Goal: Entertainment & Leisure: Browse casually

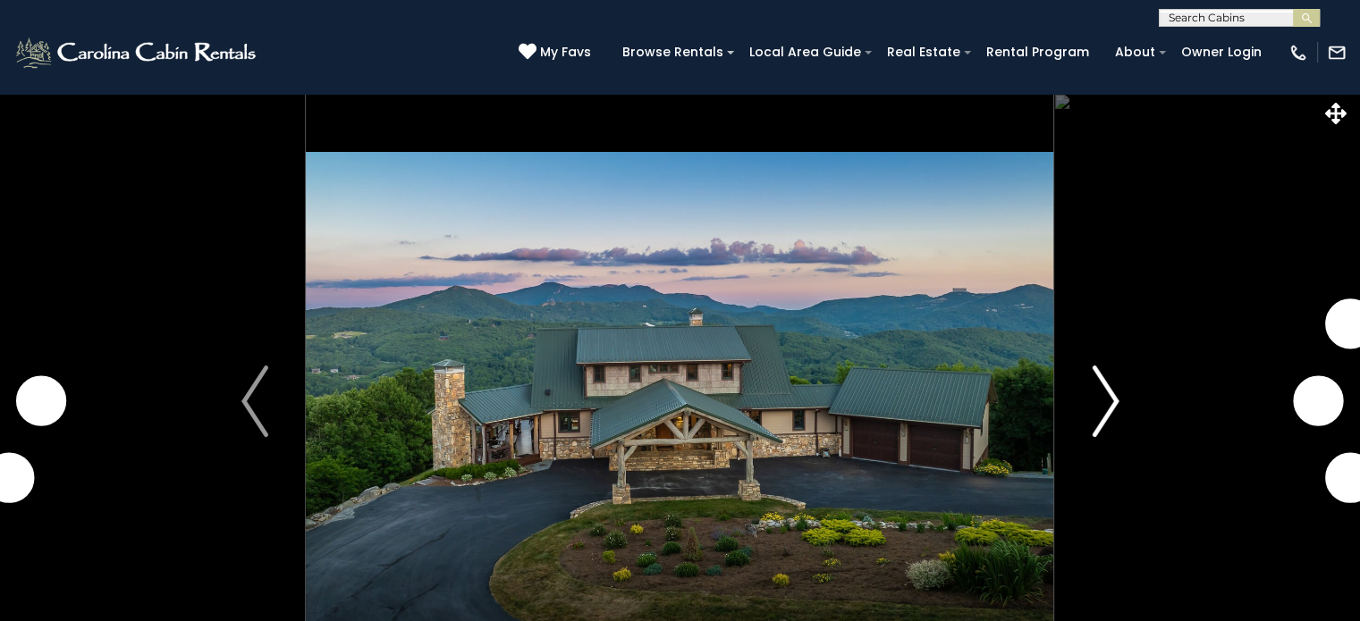
click at [1094, 420] on img "Next" at bounding box center [1105, 402] width 27 height 72
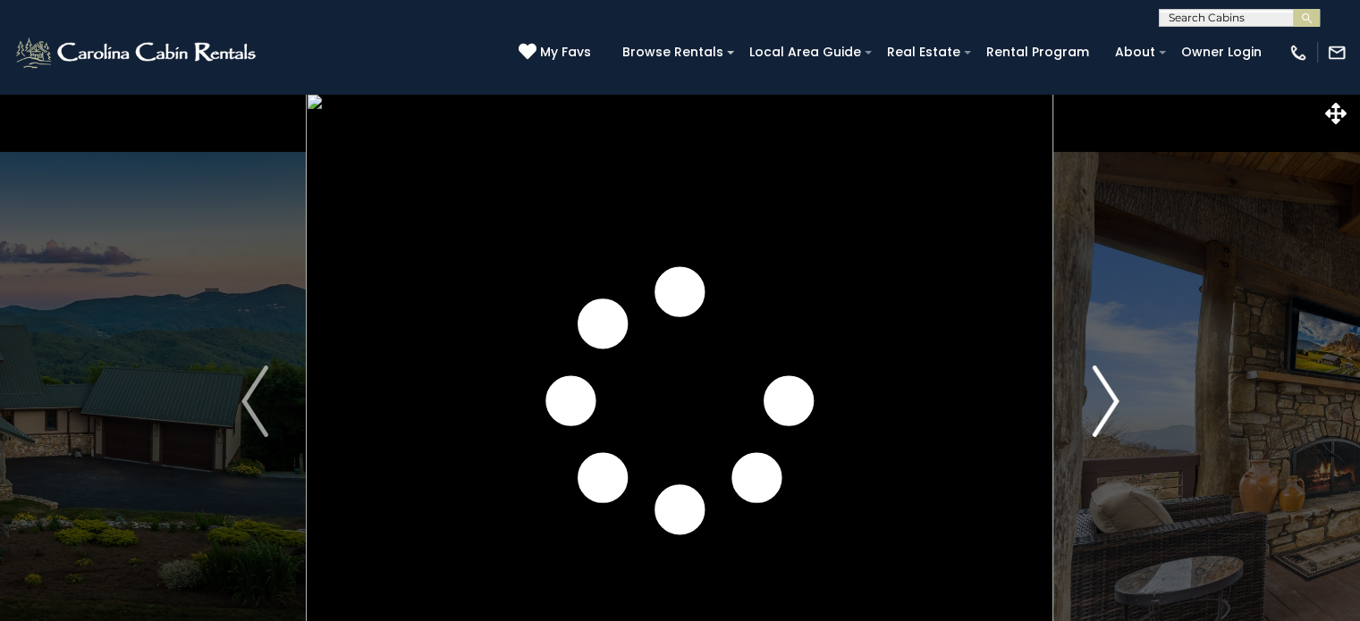
click at [1098, 414] on img "Next" at bounding box center [1105, 402] width 27 height 72
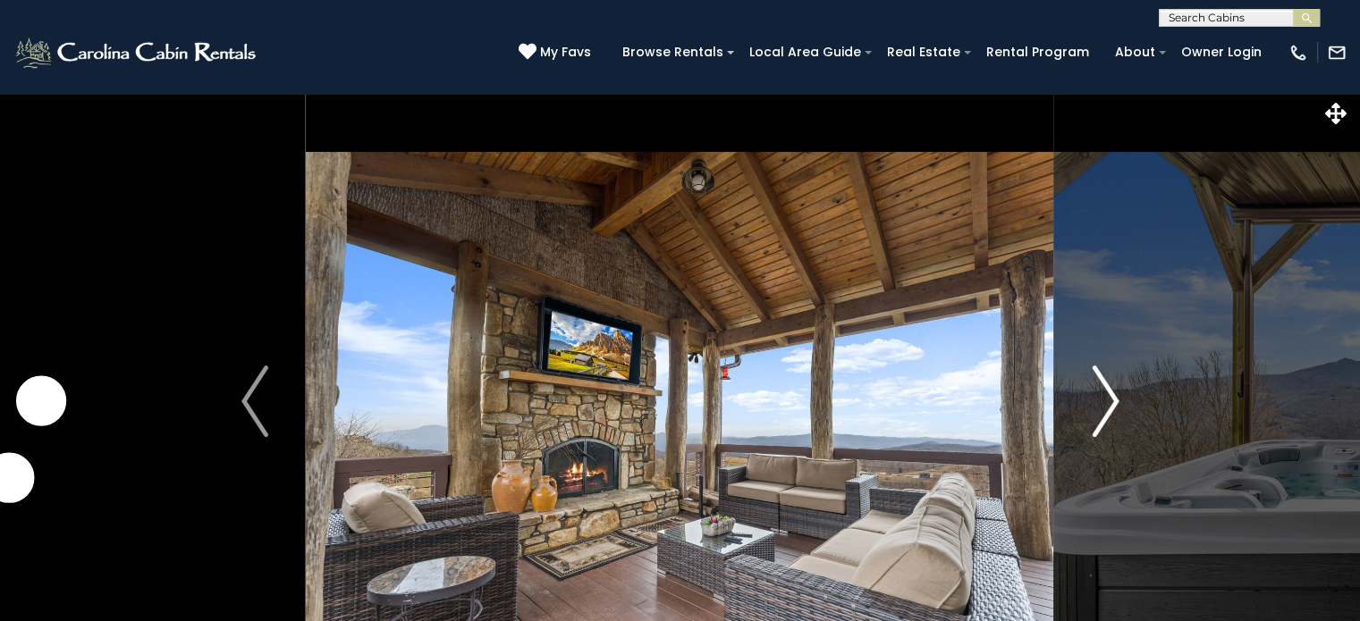
click at [1096, 414] on img "Next" at bounding box center [1105, 402] width 27 height 72
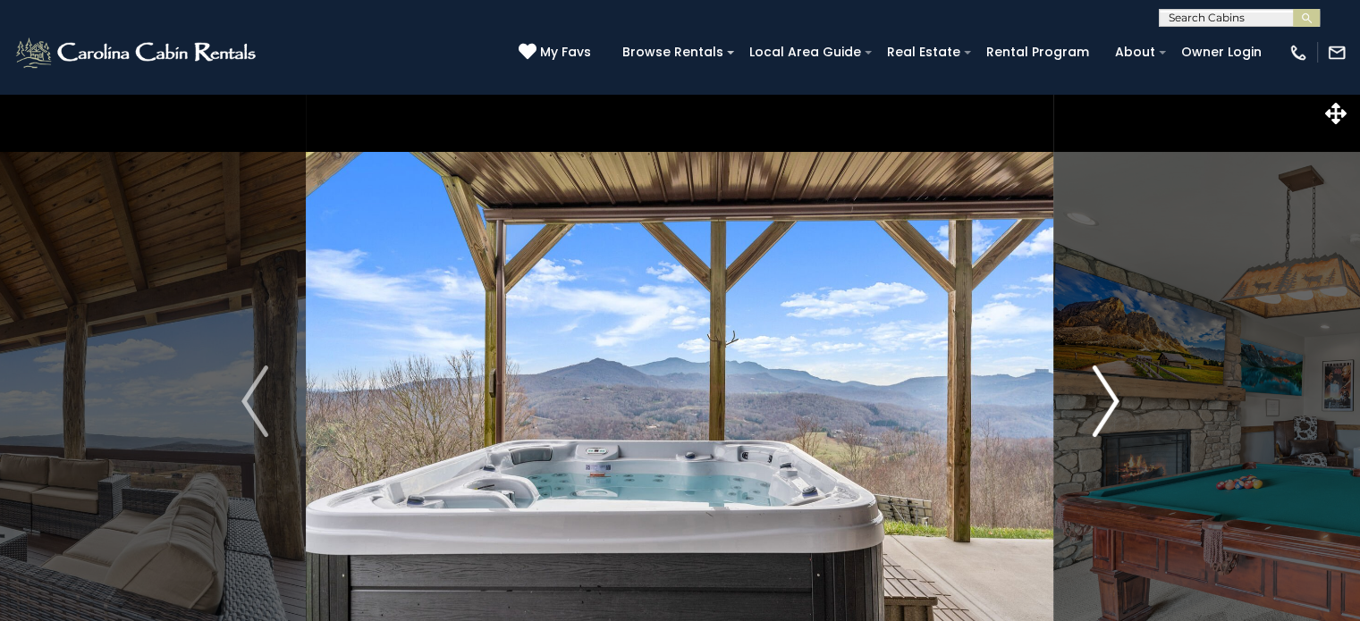
click at [1096, 414] on img "Next" at bounding box center [1105, 402] width 27 height 72
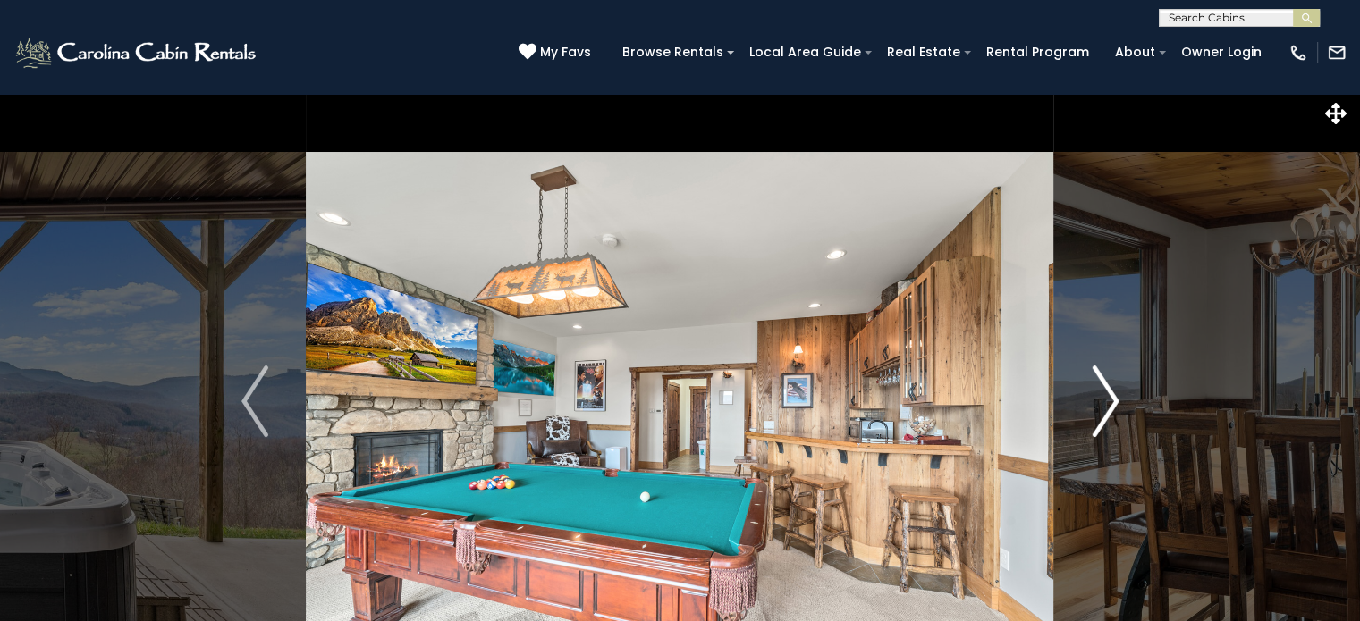
click at [1096, 414] on img "Next" at bounding box center [1105, 402] width 27 height 72
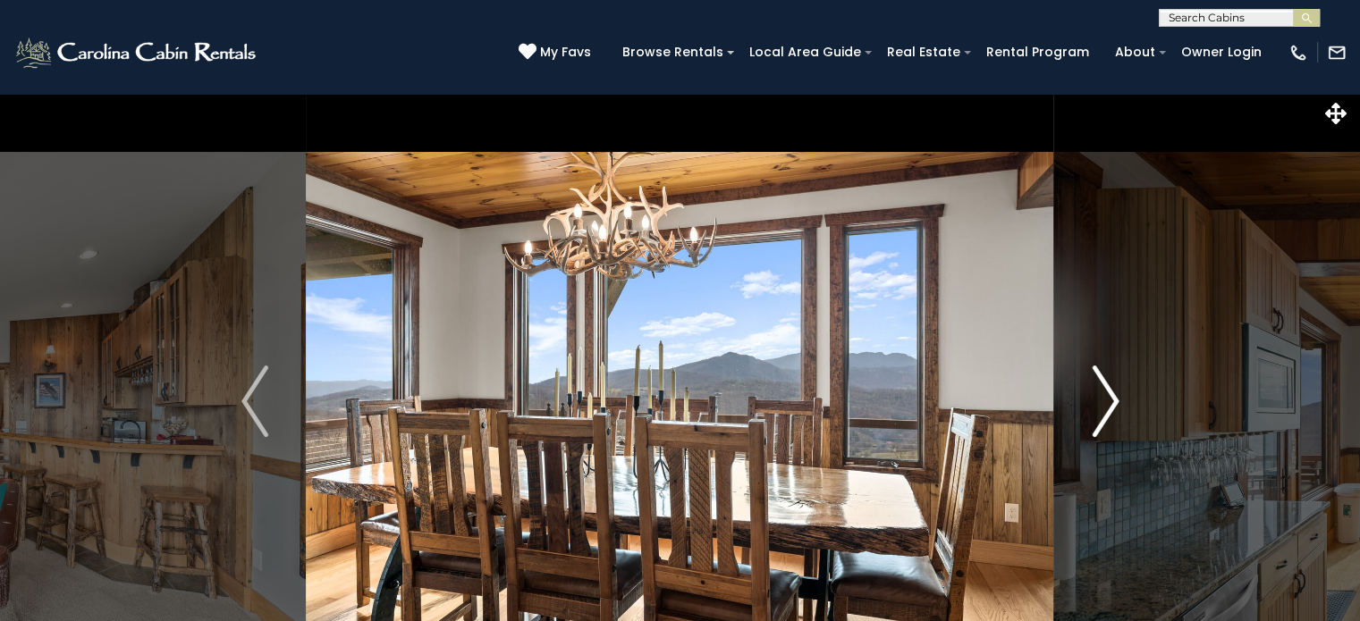
click at [1096, 414] on img "Next" at bounding box center [1105, 402] width 27 height 72
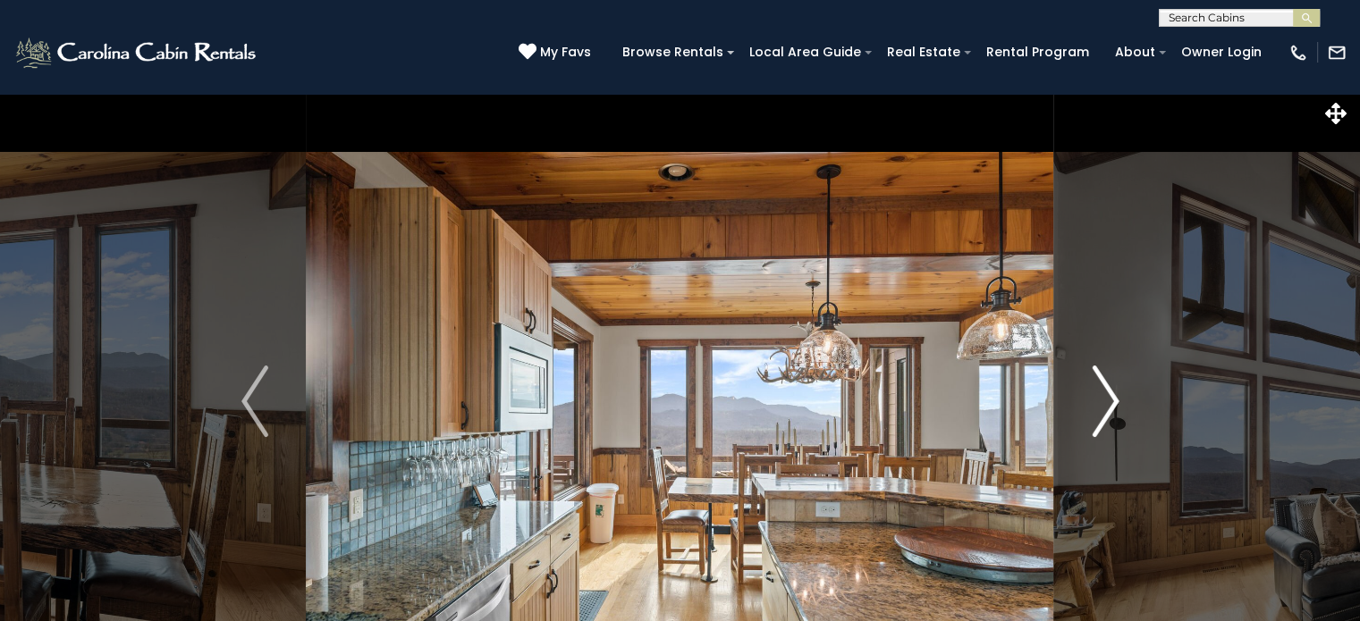
click at [1096, 414] on img "Next" at bounding box center [1105, 402] width 27 height 72
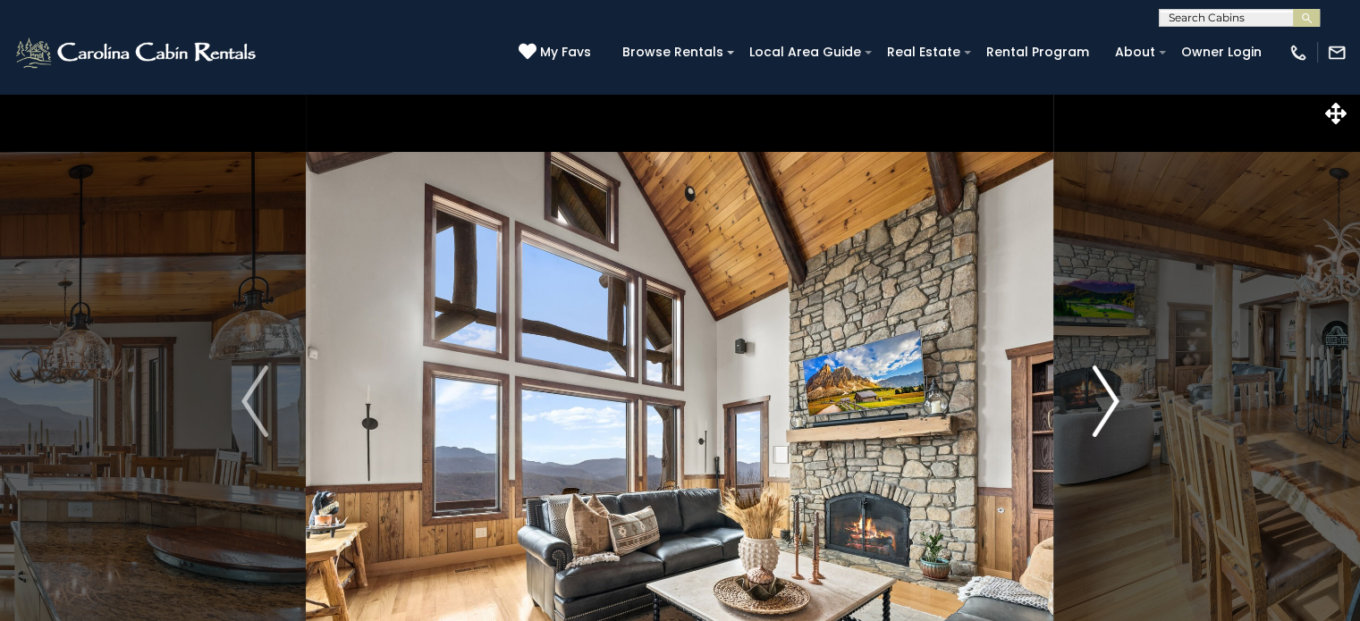
click at [1096, 414] on img "Next" at bounding box center [1105, 402] width 27 height 72
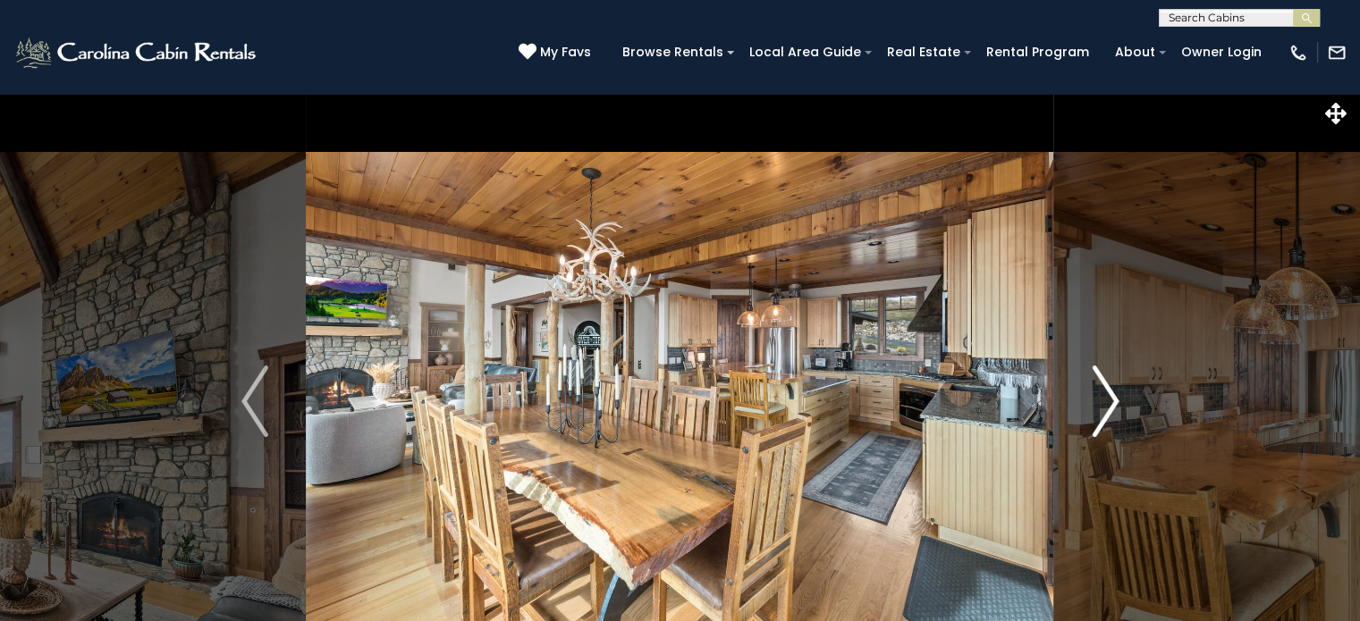
click at [1096, 414] on img "Next" at bounding box center [1105, 402] width 27 height 72
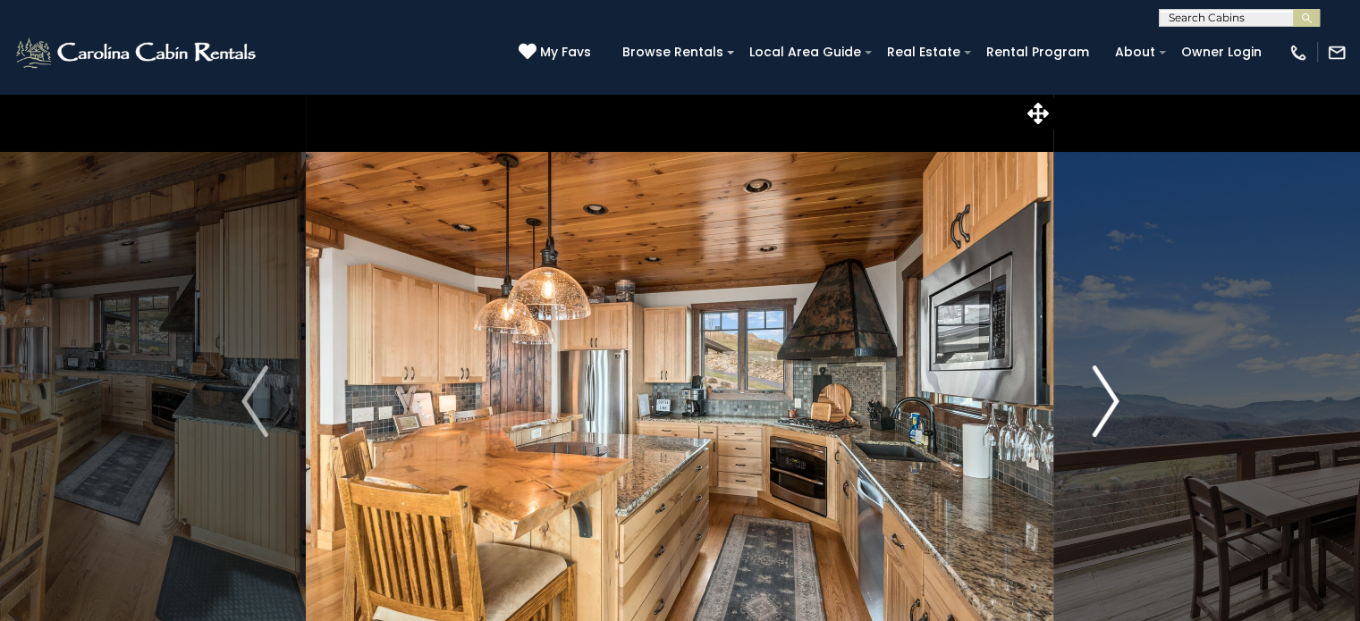
click at [1096, 414] on img "Next" at bounding box center [1105, 402] width 27 height 72
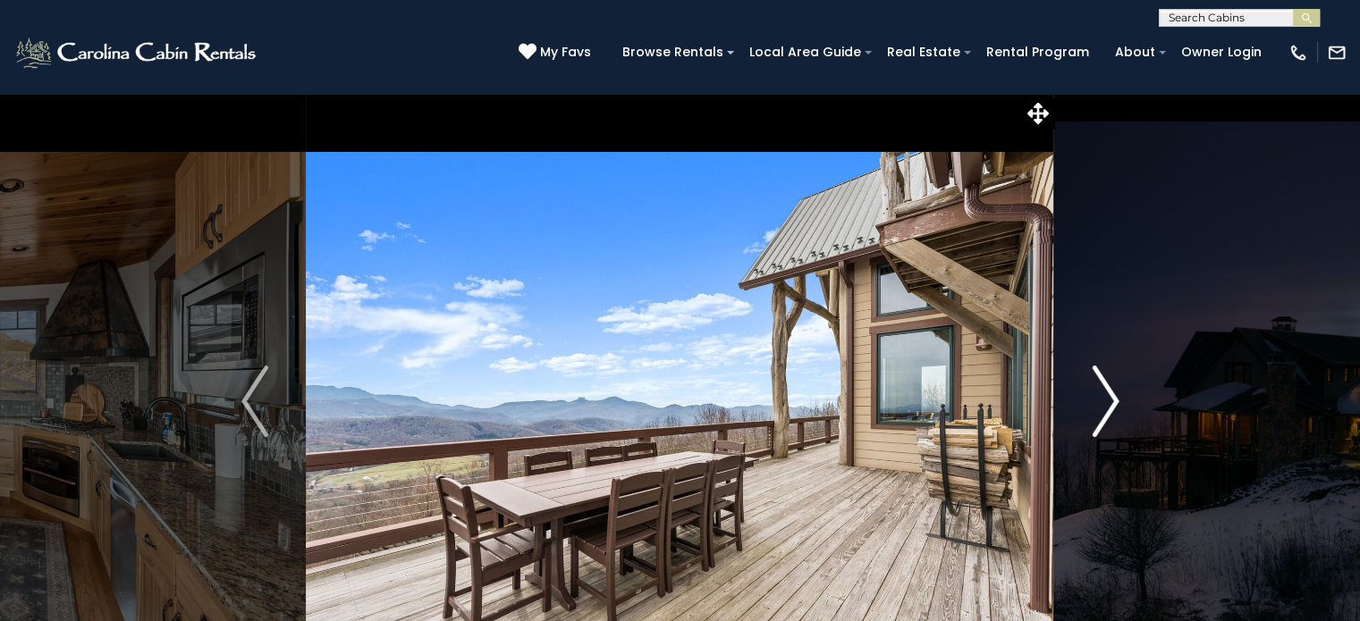
click at [1096, 414] on img "Next" at bounding box center [1105, 402] width 27 height 72
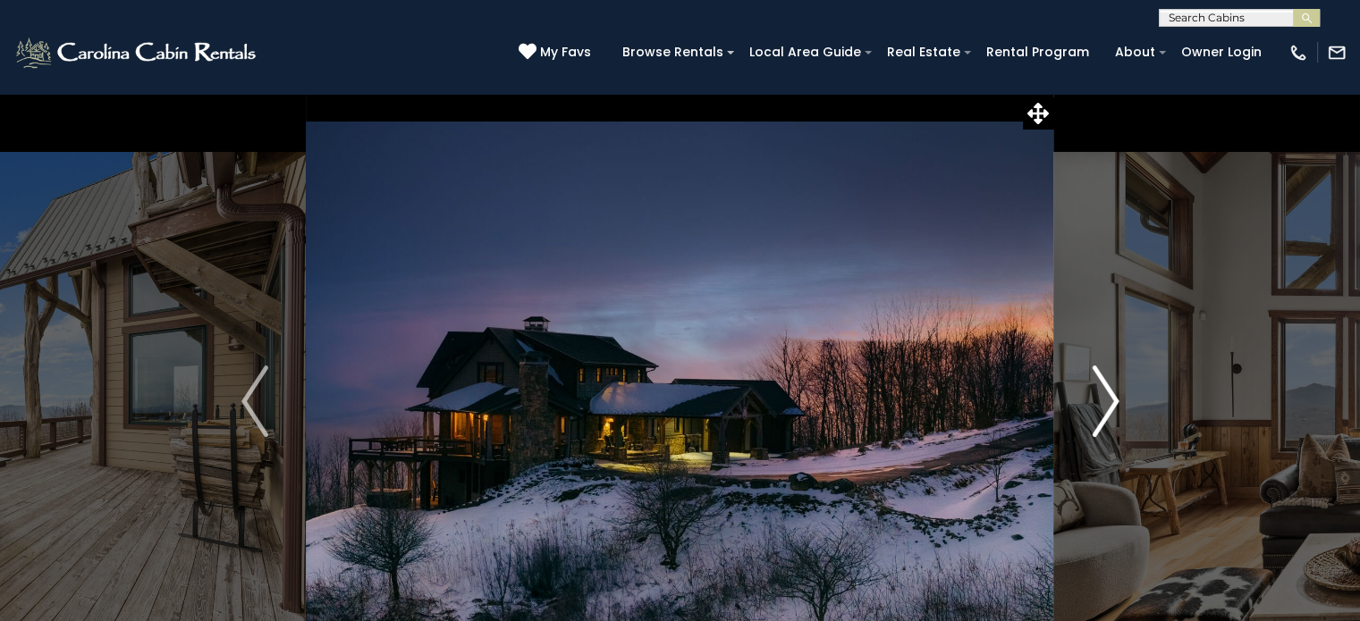
click at [1096, 414] on img "Next" at bounding box center [1105, 402] width 27 height 72
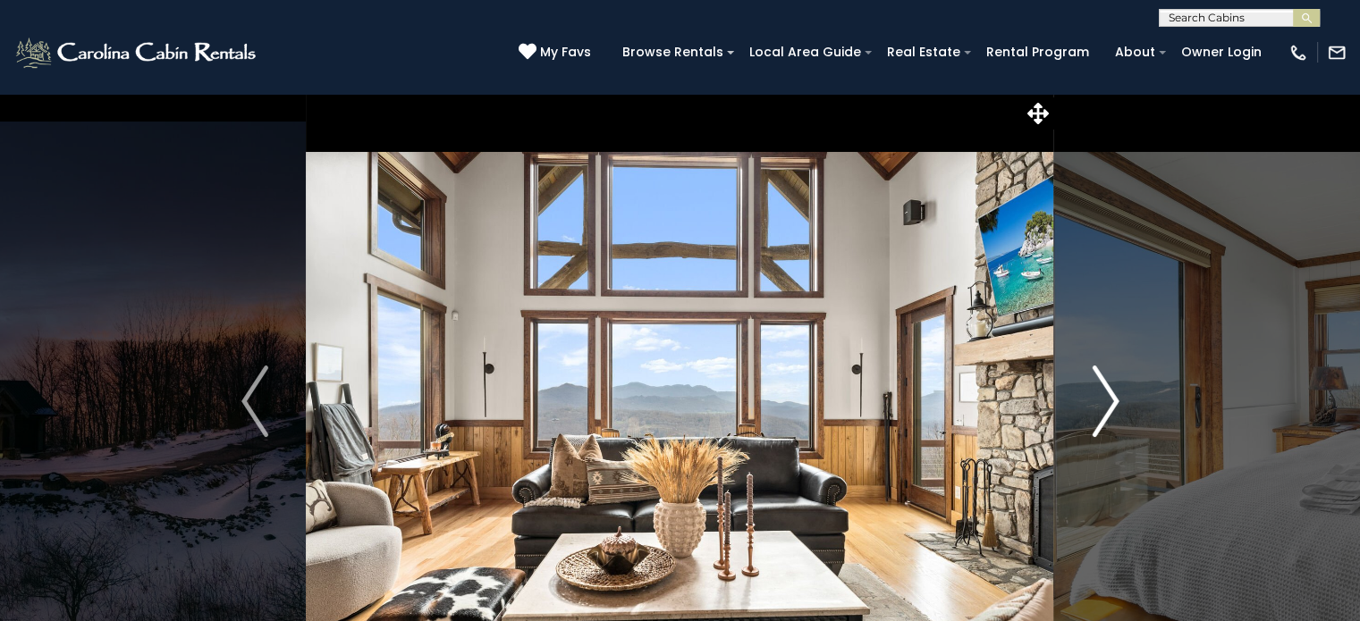
click at [1096, 414] on img "Next" at bounding box center [1105, 402] width 27 height 72
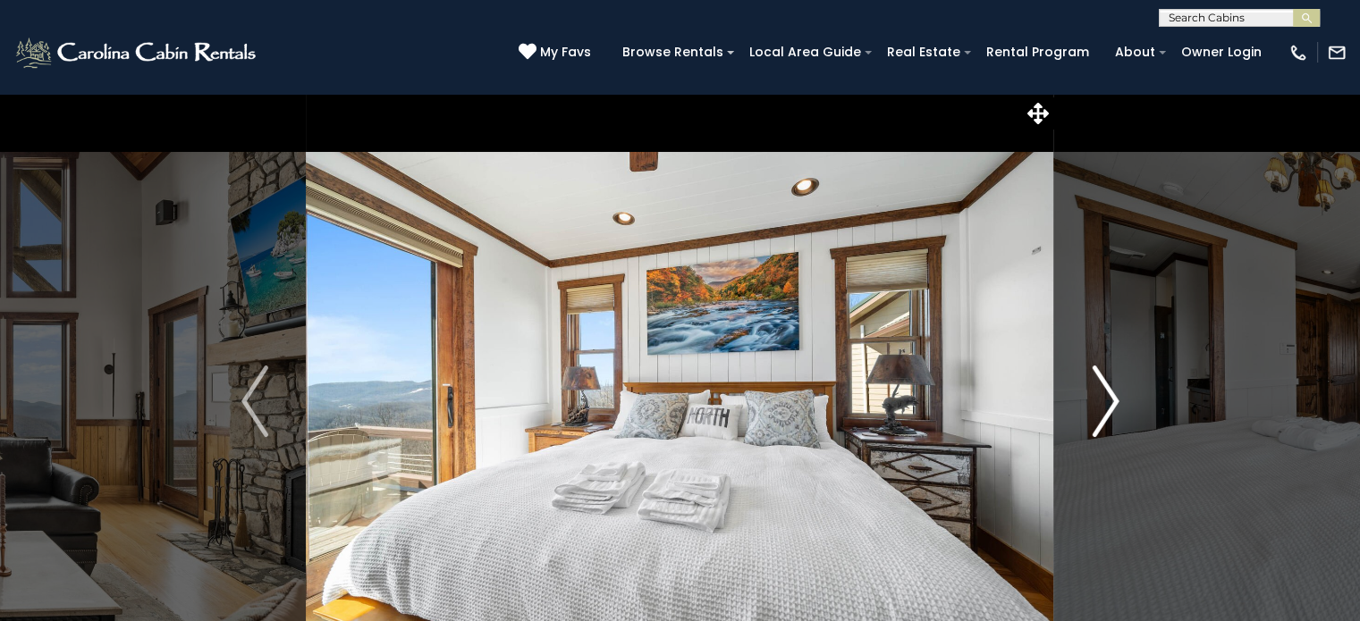
click at [1096, 414] on img "Next" at bounding box center [1105, 402] width 27 height 72
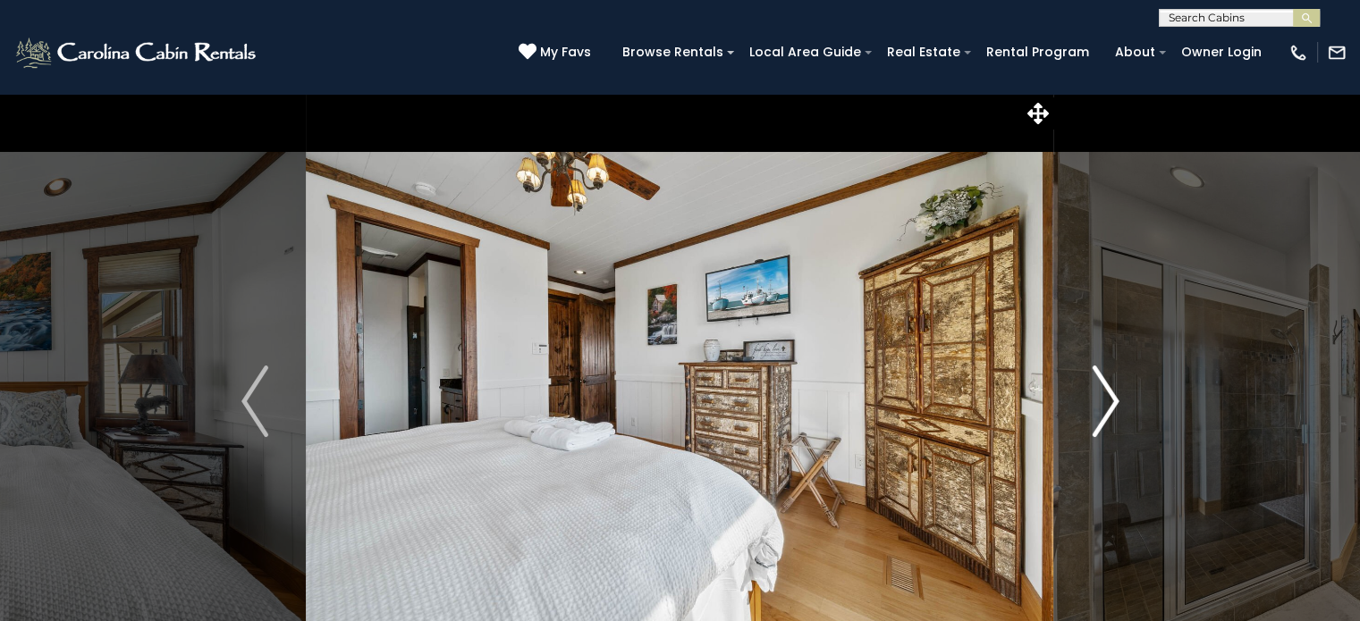
click at [1096, 414] on img "Next" at bounding box center [1105, 402] width 27 height 72
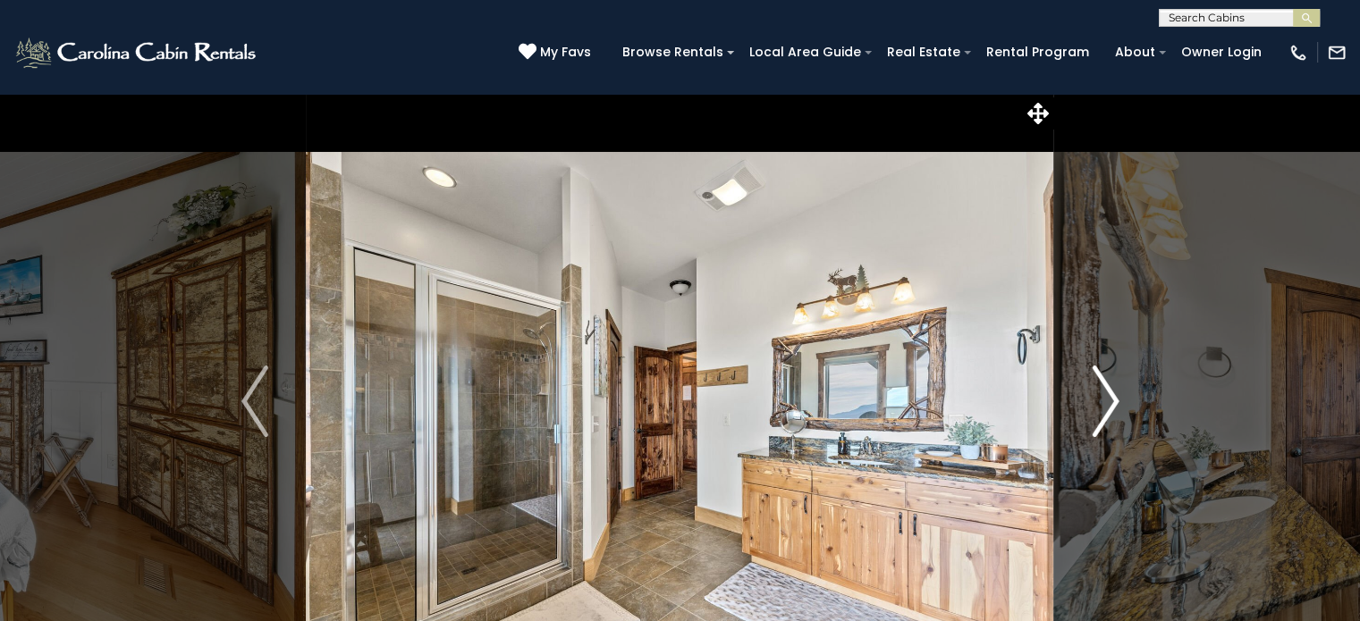
click at [1096, 414] on img "Next" at bounding box center [1105, 402] width 27 height 72
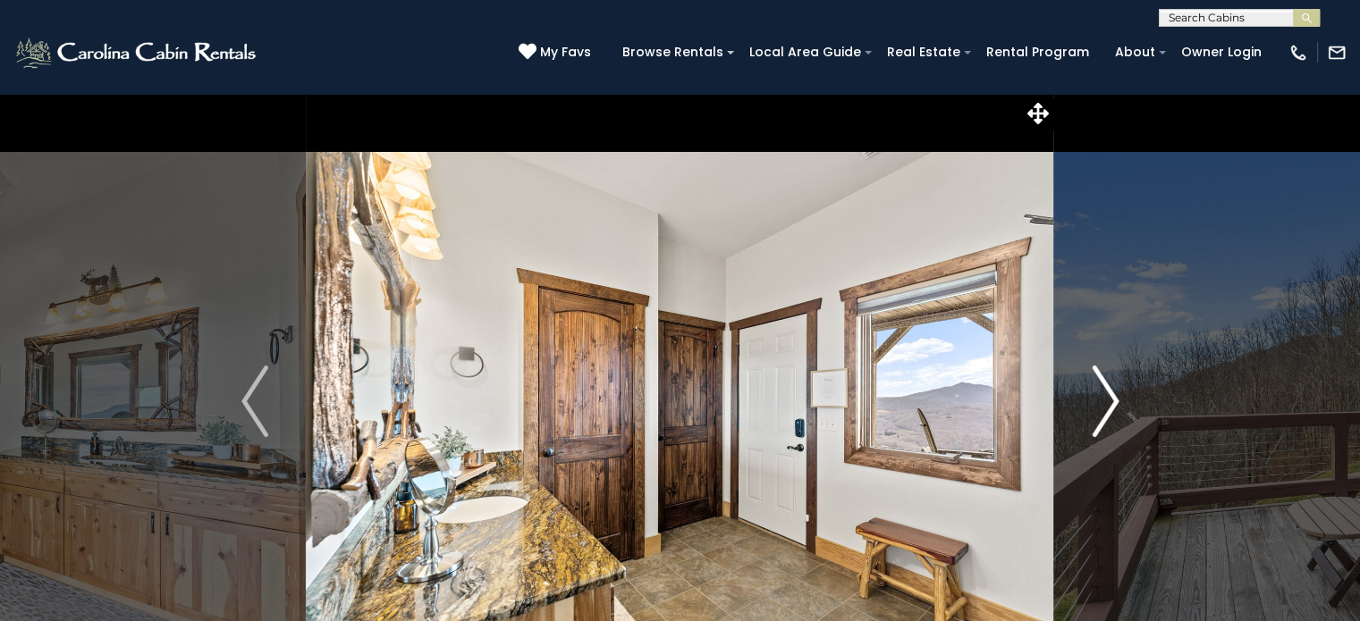
click at [1096, 414] on img "Next" at bounding box center [1105, 402] width 27 height 72
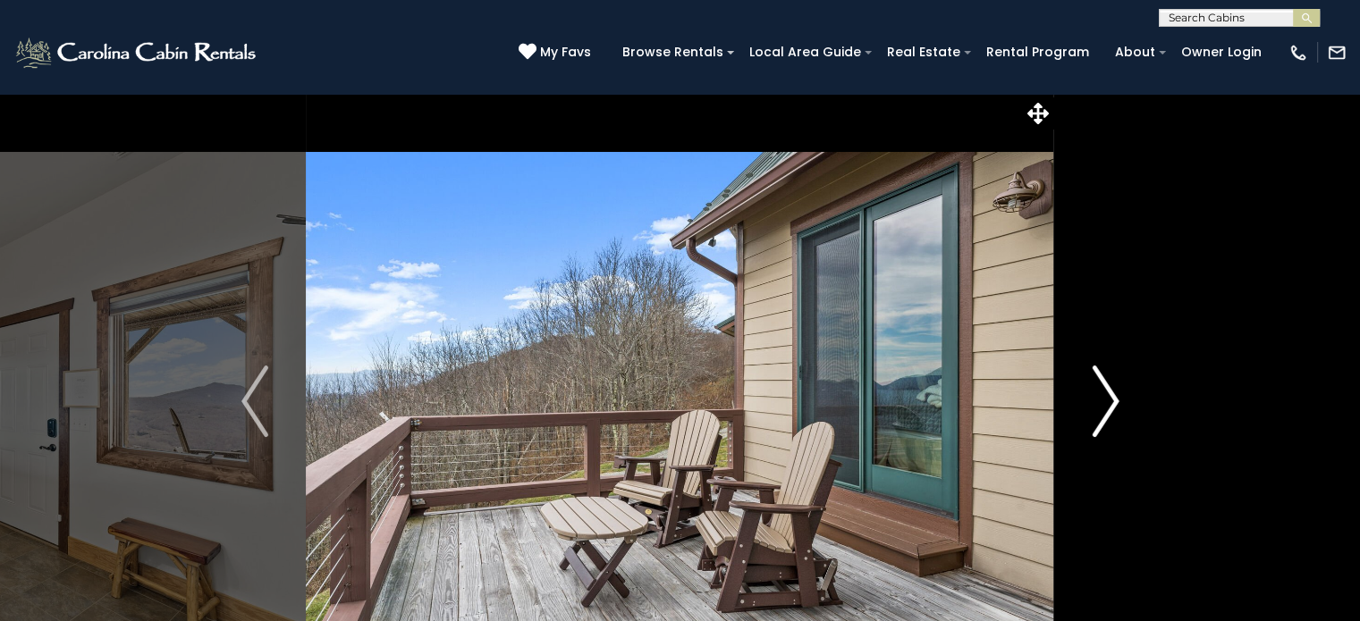
click at [1096, 414] on img "Next" at bounding box center [1105, 402] width 27 height 72
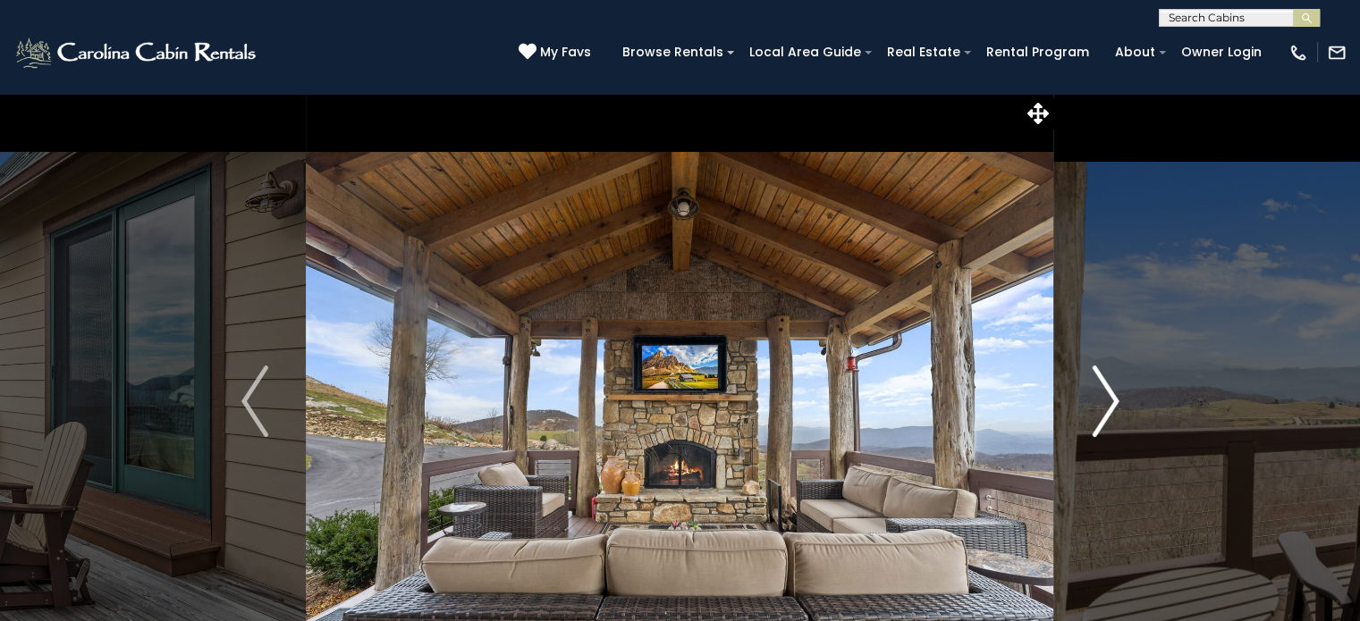
click at [1096, 414] on img "Next" at bounding box center [1105, 402] width 27 height 72
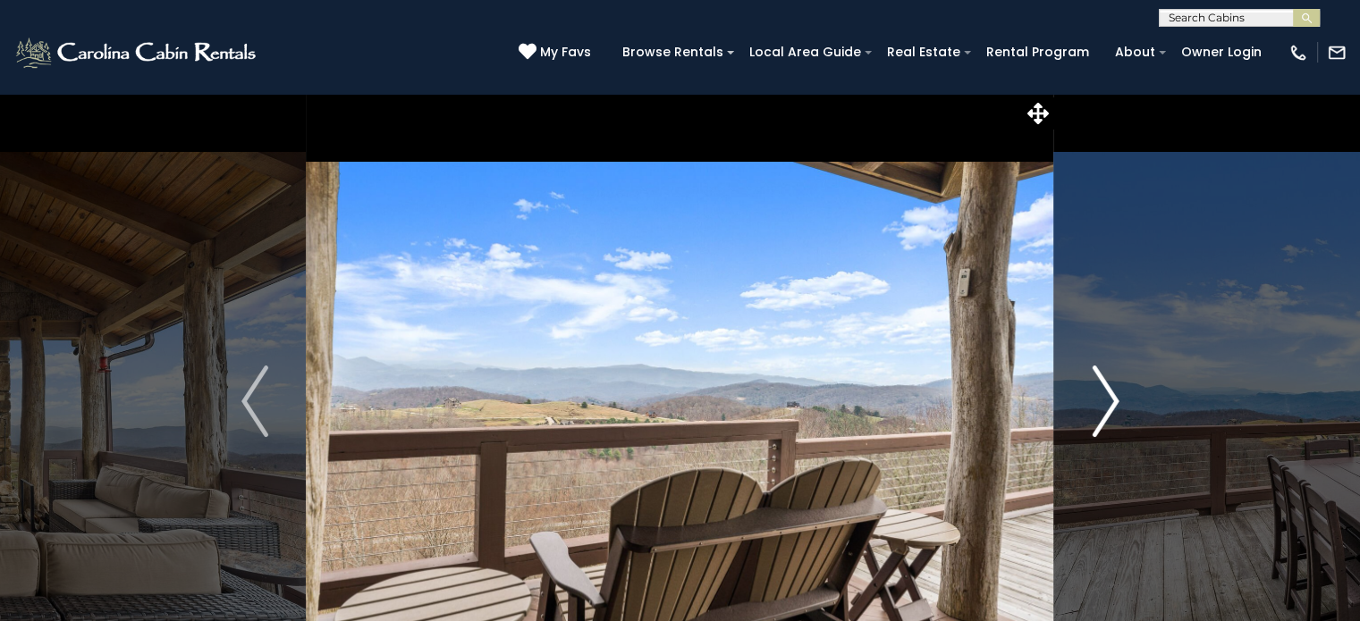
click at [1096, 414] on img "Next" at bounding box center [1105, 402] width 27 height 72
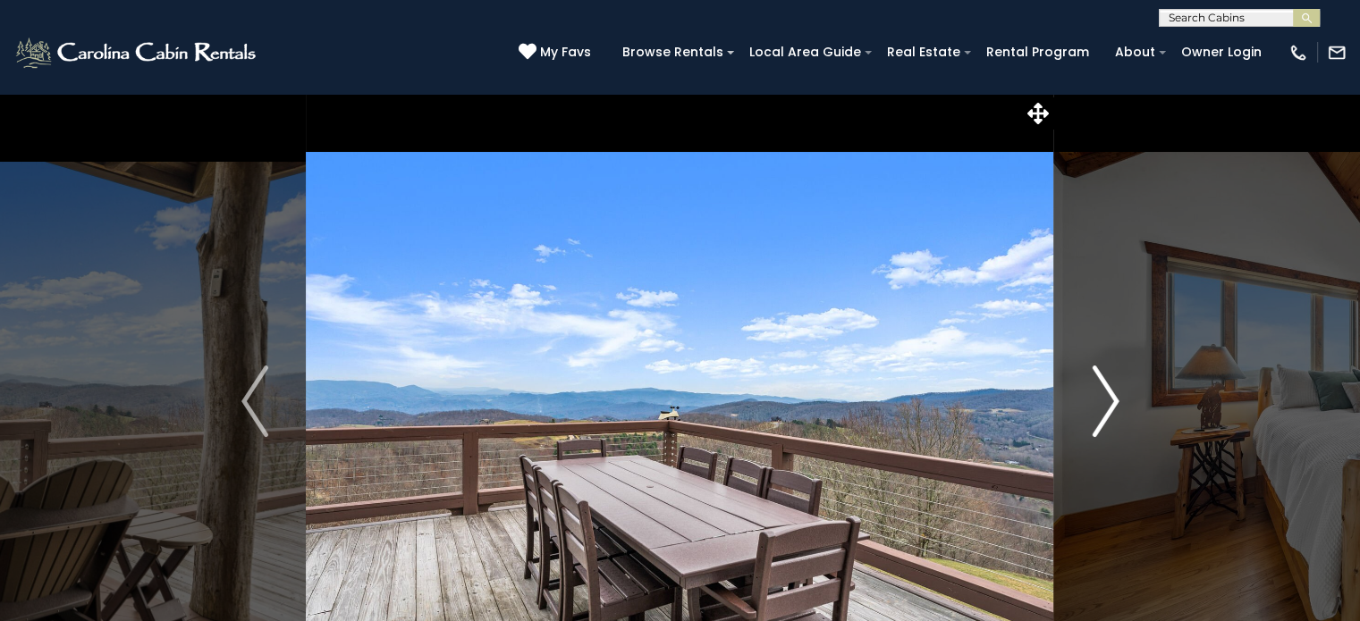
click at [1096, 414] on img "Next" at bounding box center [1105, 402] width 27 height 72
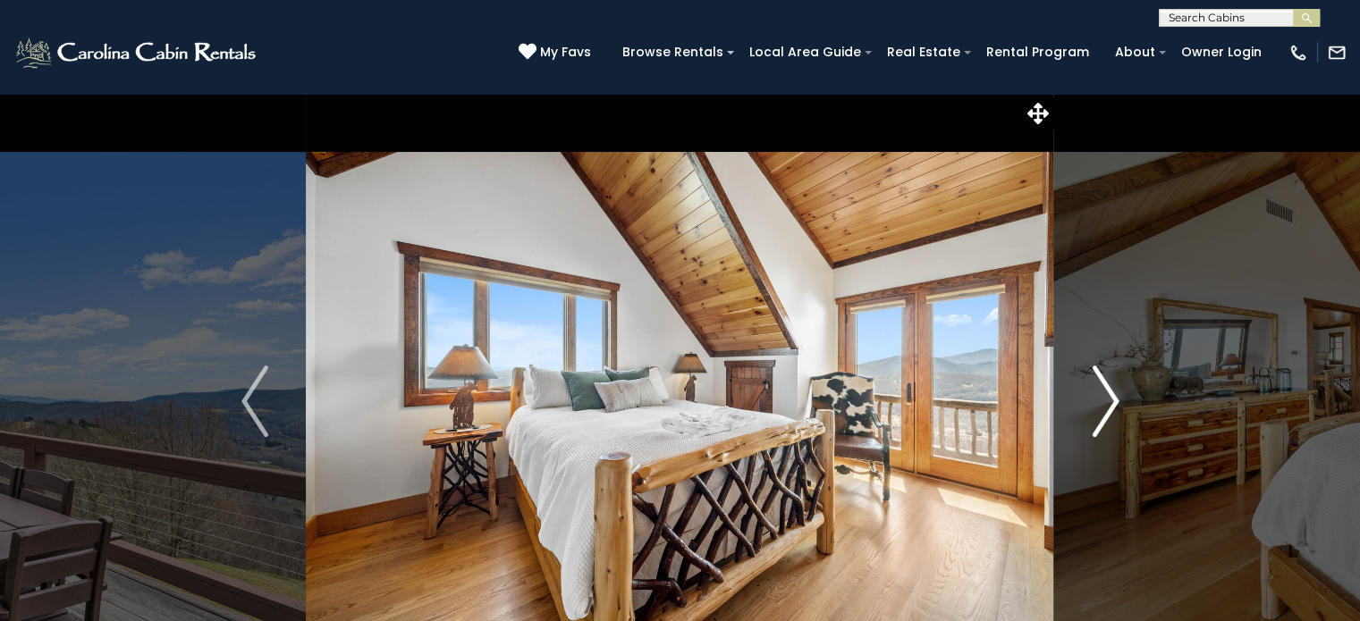
click at [1096, 414] on img "Next" at bounding box center [1105, 402] width 27 height 72
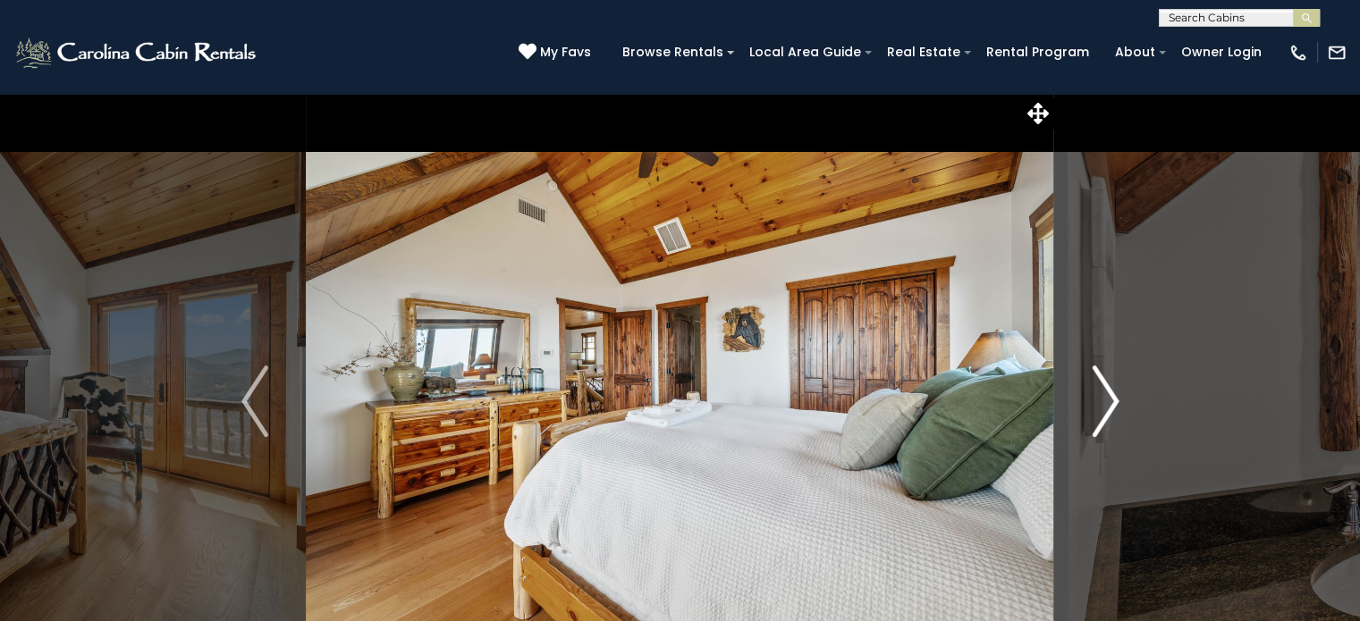
click at [1096, 414] on img "Next" at bounding box center [1105, 402] width 27 height 72
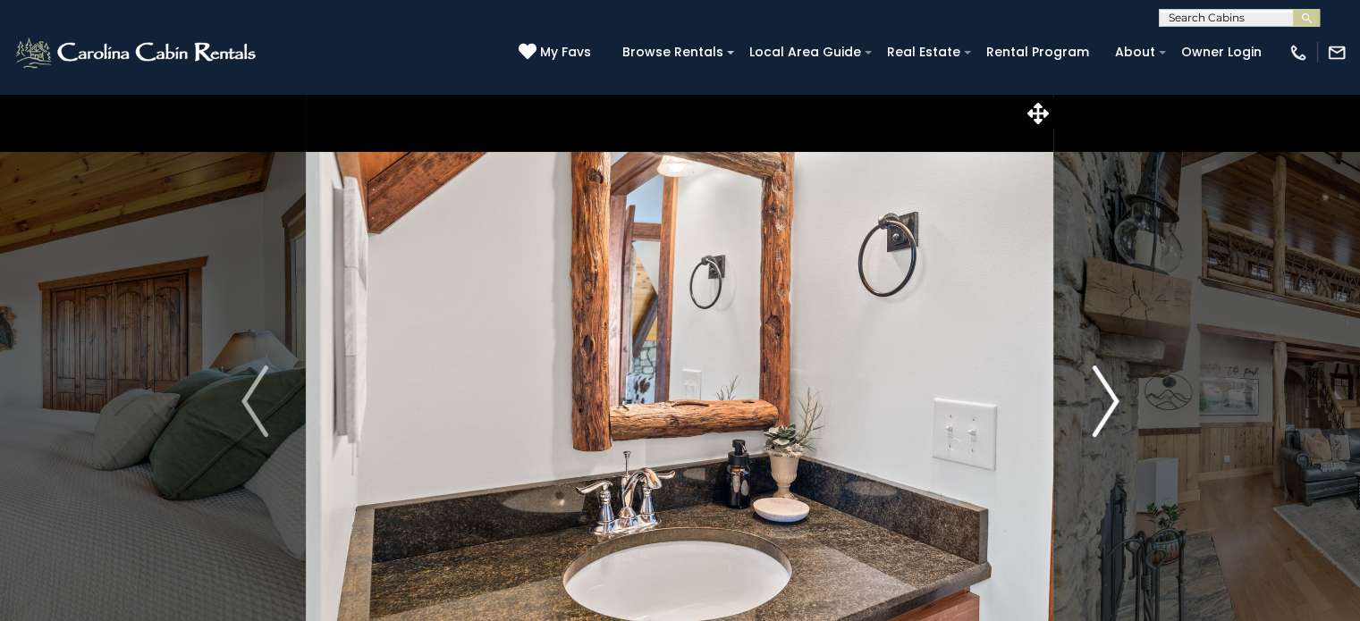
click at [1096, 414] on img "Next" at bounding box center [1105, 402] width 27 height 72
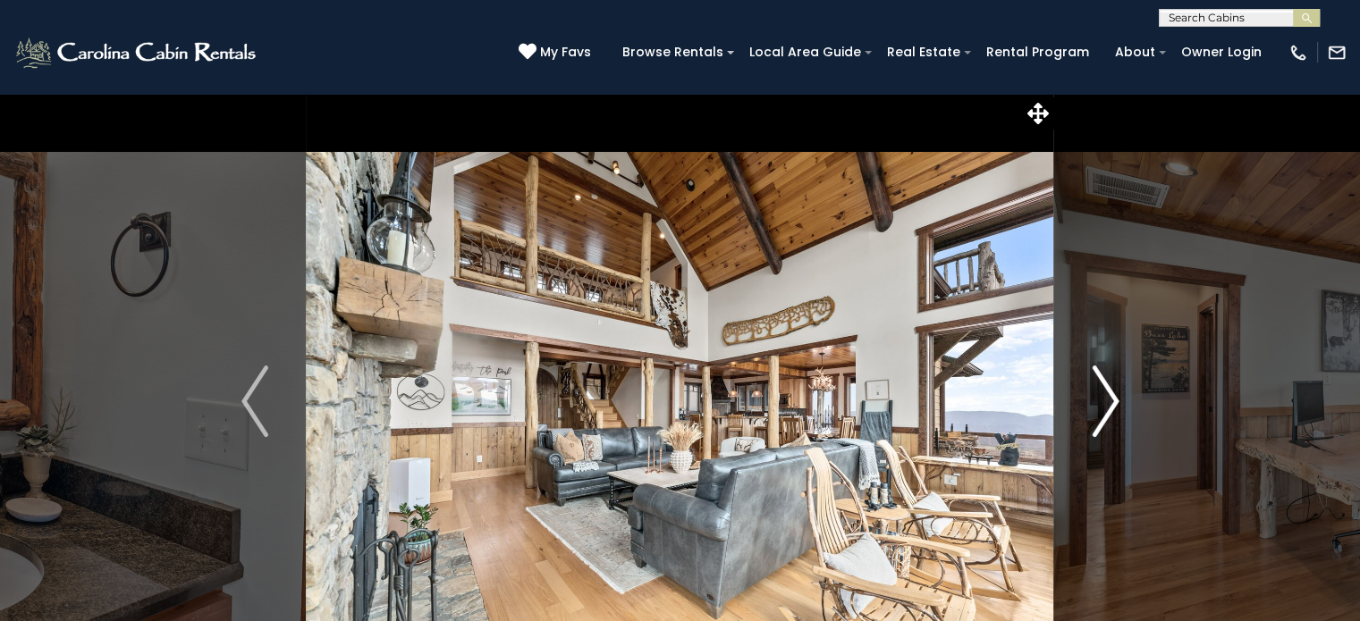
click at [1096, 414] on img "Next" at bounding box center [1105, 402] width 27 height 72
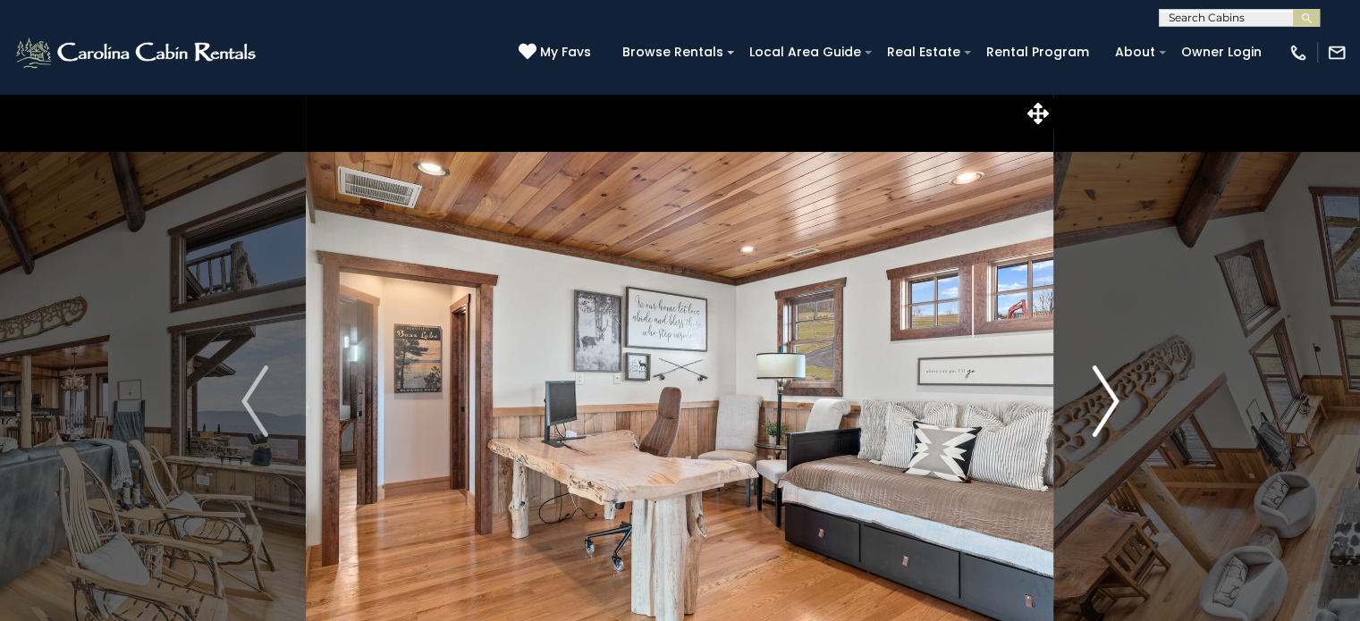
click at [1096, 414] on img "Next" at bounding box center [1105, 402] width 27 height 72
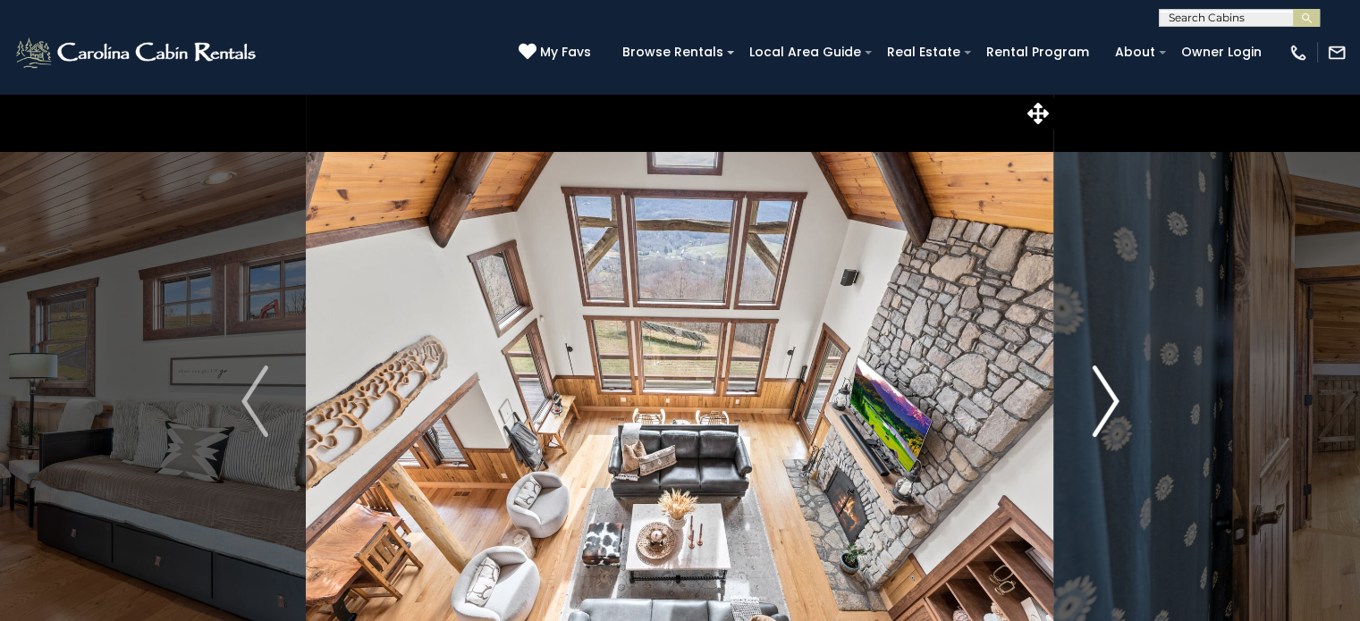
click at [1096, 414] on img "Next" at bounding box center [1105, 402] width 27 height 72
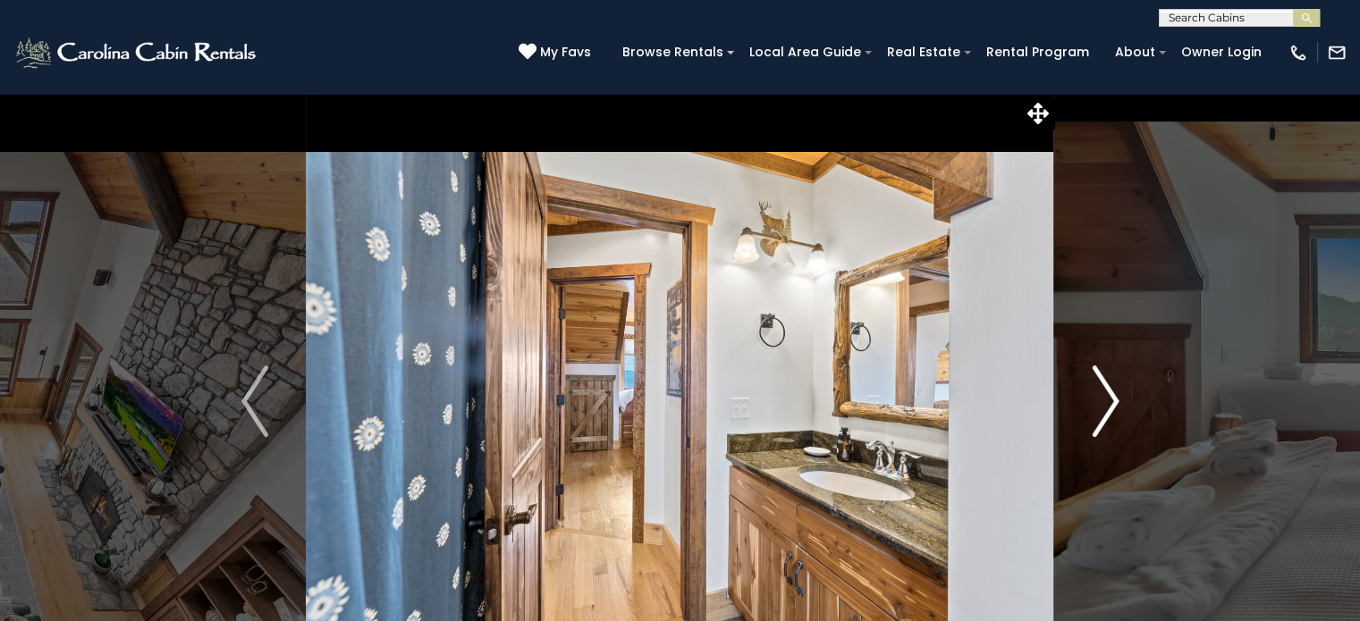
click at [1096, 414] on img "Next" at bounding box center [1105, 402] width 27 height 72
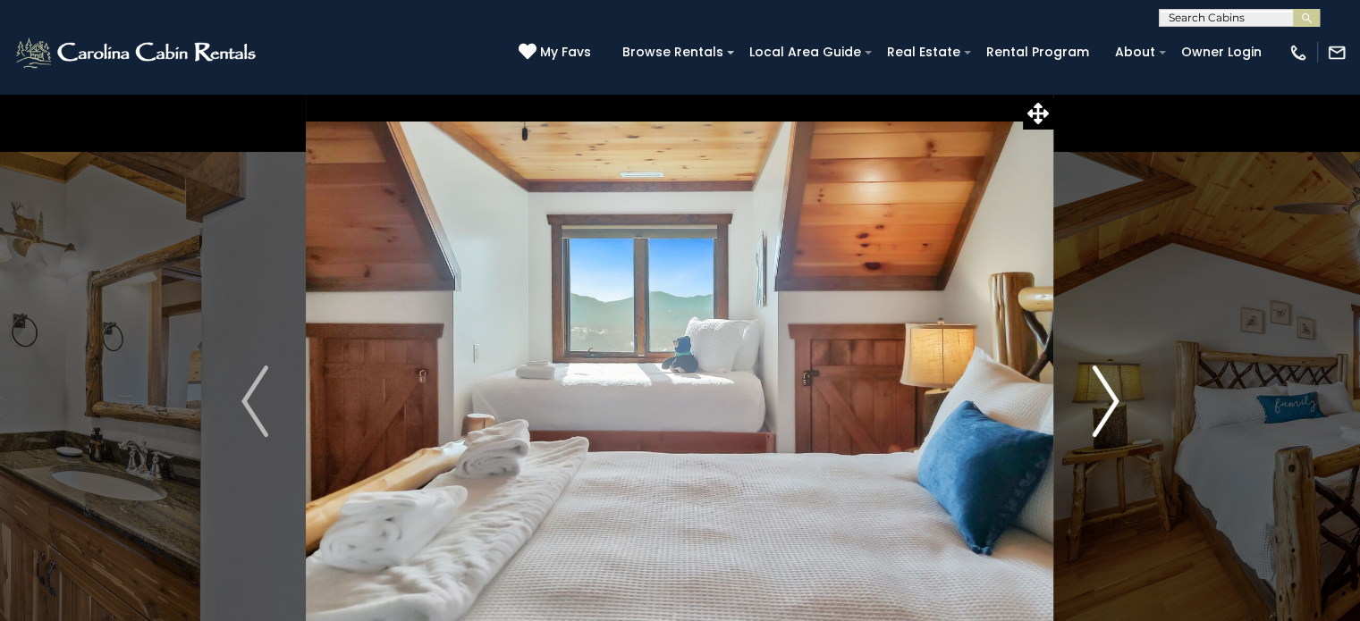
click at [1096, 414] on img "Next" at bounding box center [1105, 402] width 27 height 72
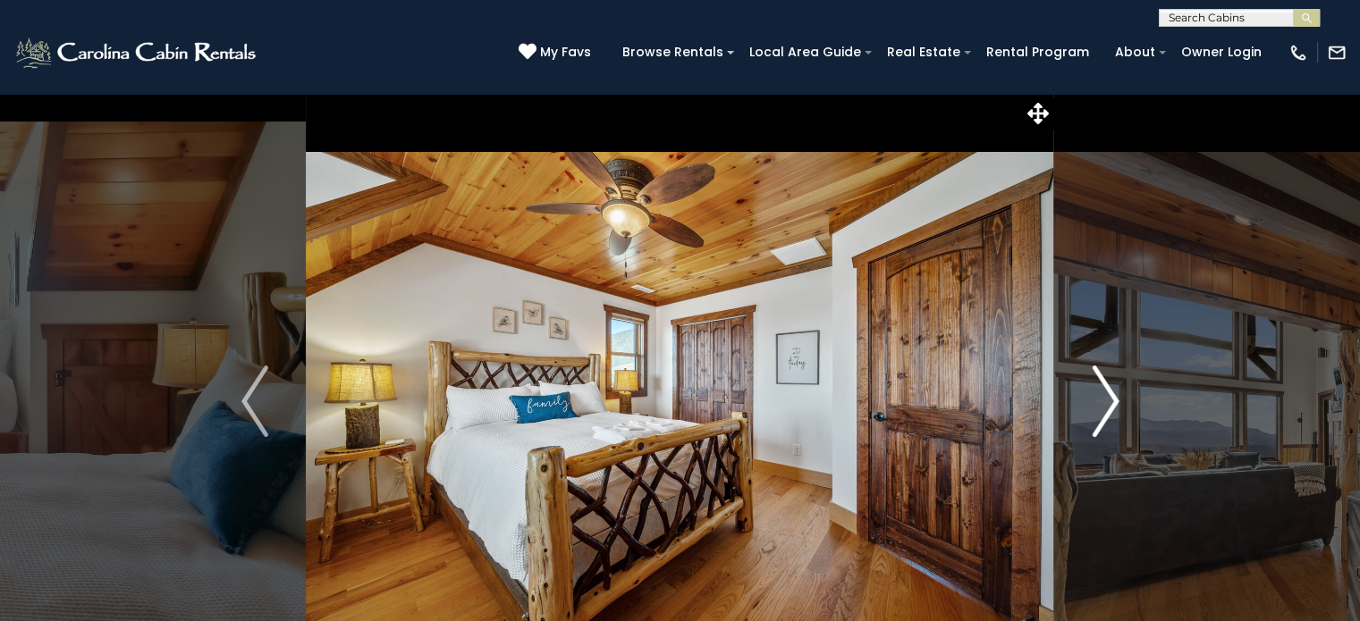
click at [1096, 414] on img "Next" at bounding box center [1105, 402] width 27 height 72
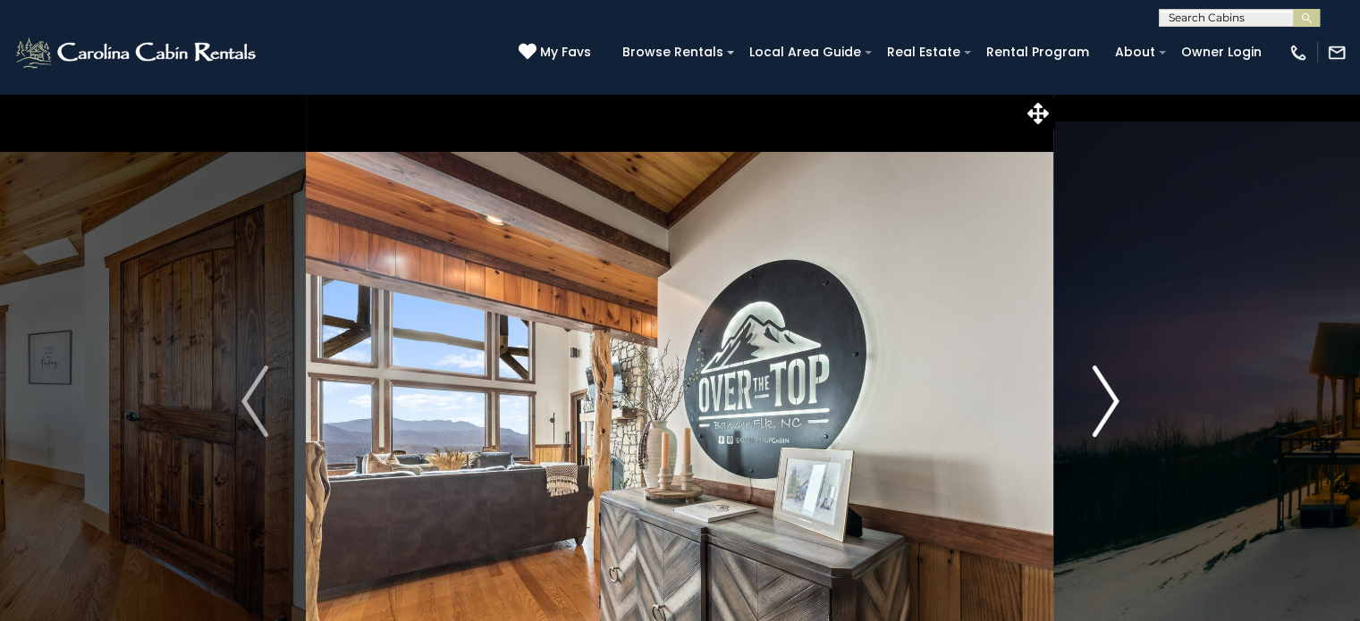
click at [1096, 414] on img "Next" at bounding box center [1105, 402] width 27 height 72
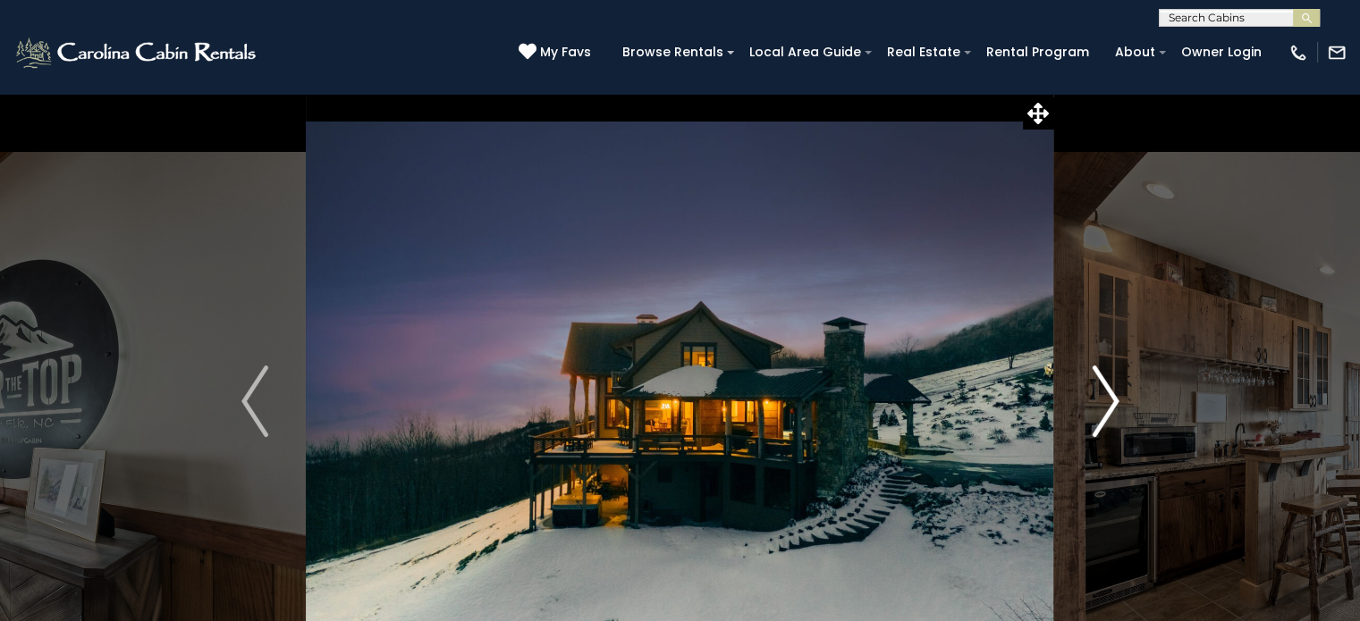
click at [1096, 414] on img "Next" at bounding box center [1105, 402] width 27 height 72
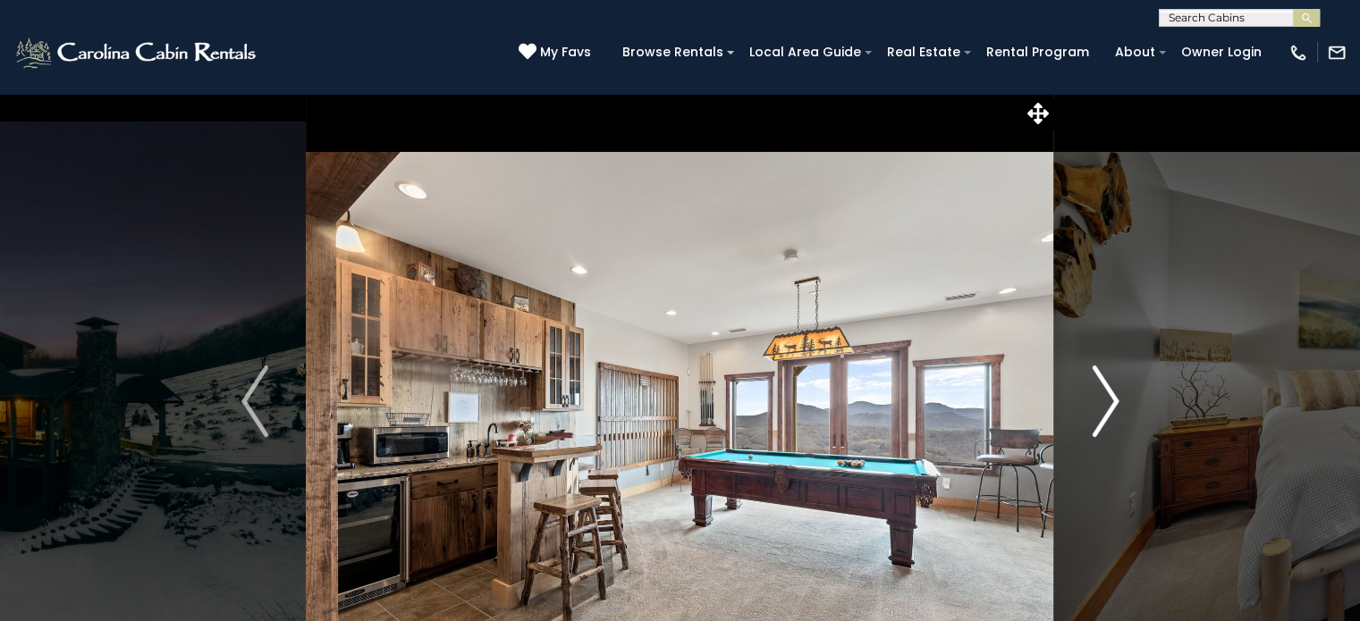
click at [1096, 414] on img "Next" at bounding box center [1105, 402] width 27 height 72
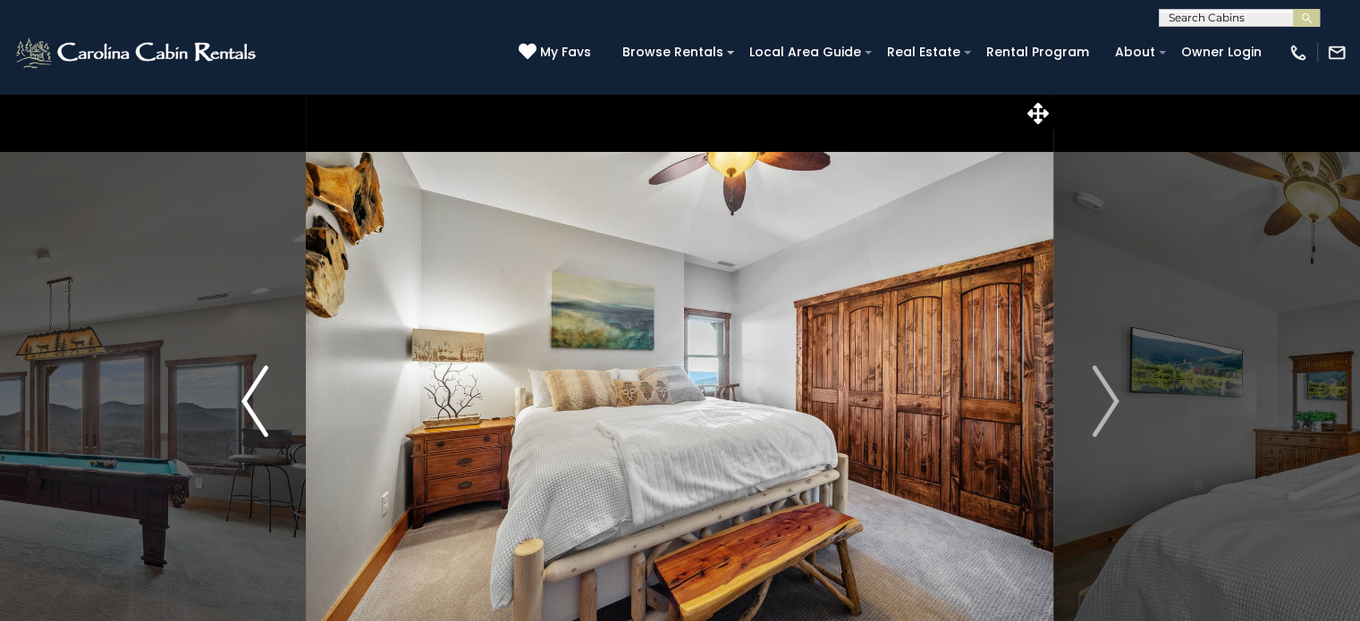
click at [260, 410] on img "Previous" at bounding box center [254, 402] width 27 height 72
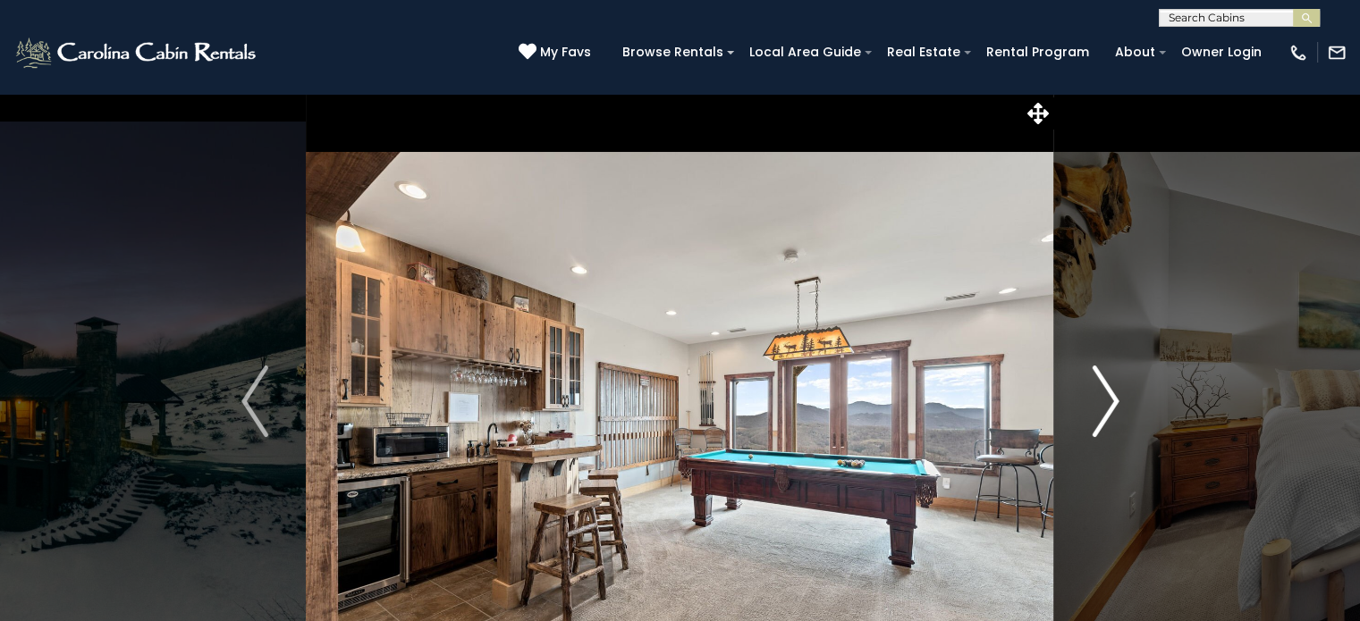
click at [1098, 415] on img "Next" at bounding box center [1105, 402] width 27 height 72
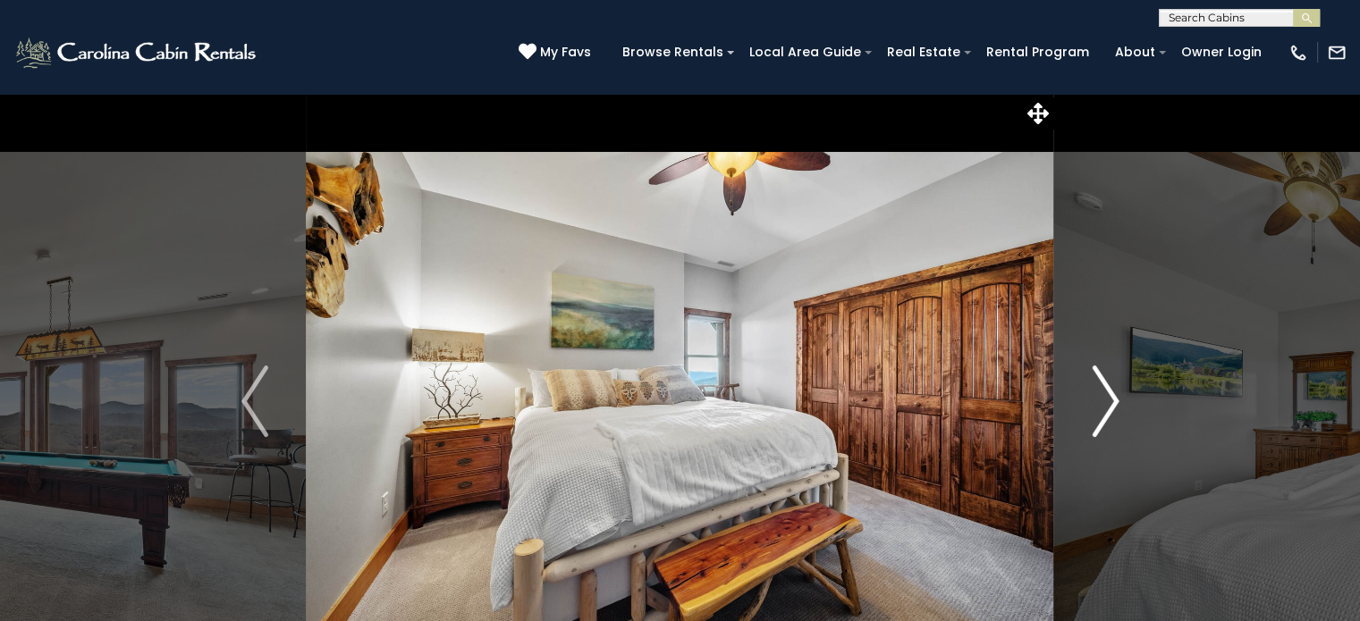
click at [1096, 416] on img "Next" at bounding box center [1105, 402] width 27 height 72
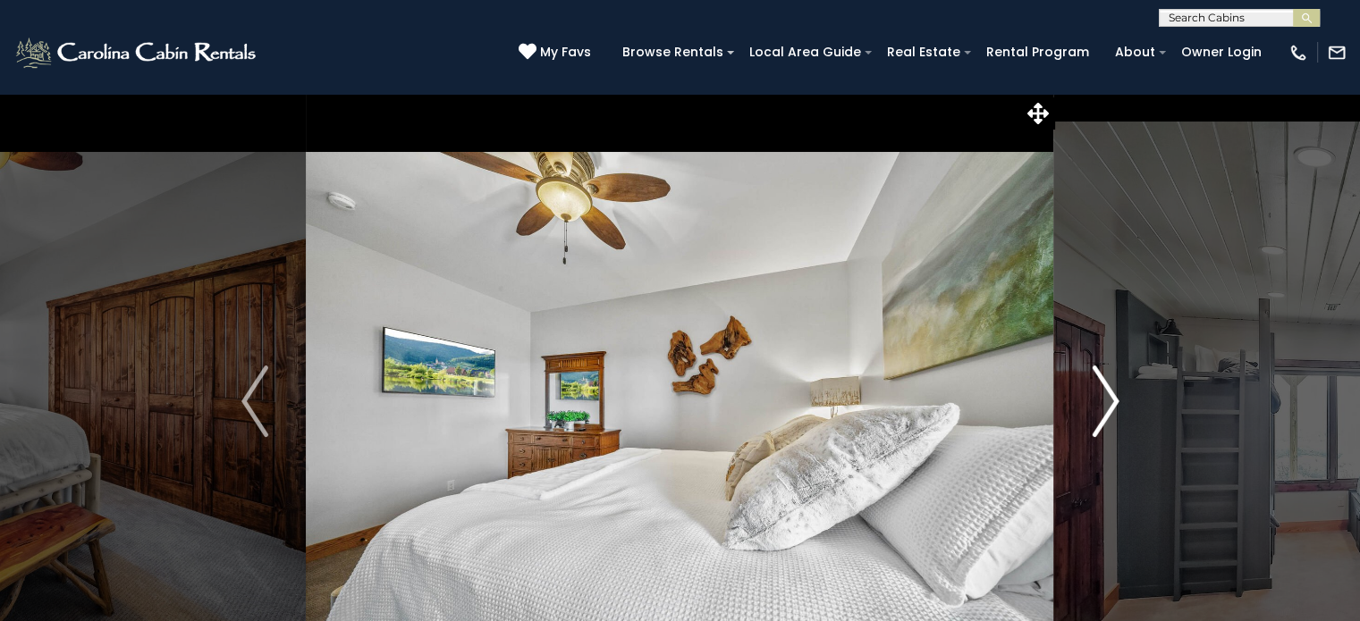
click at [1096, 416] on img "Next" at bounding box center [1105, 402] width 27 height 72
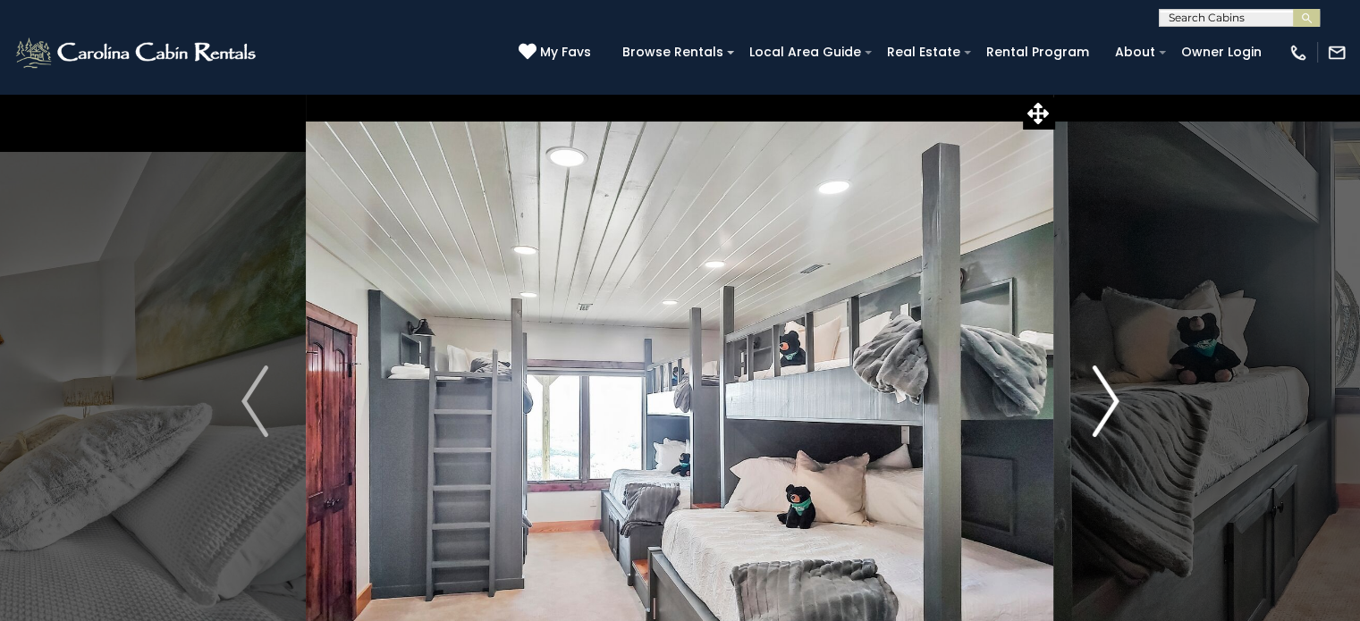
click at [1096, 416] on img "Next" at bounding box center [1105, 402] width 27 height 72
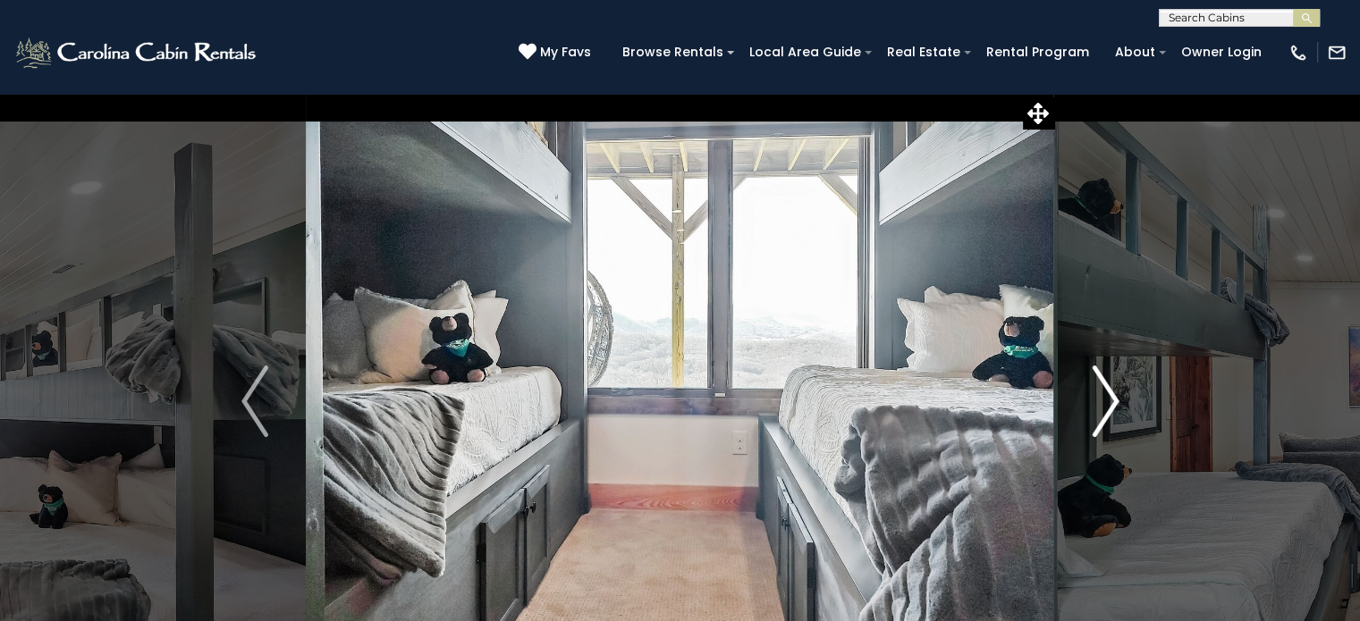
click at [1096, 416] on img "Next" at bounding box center [1105, 402] width 27 height 72
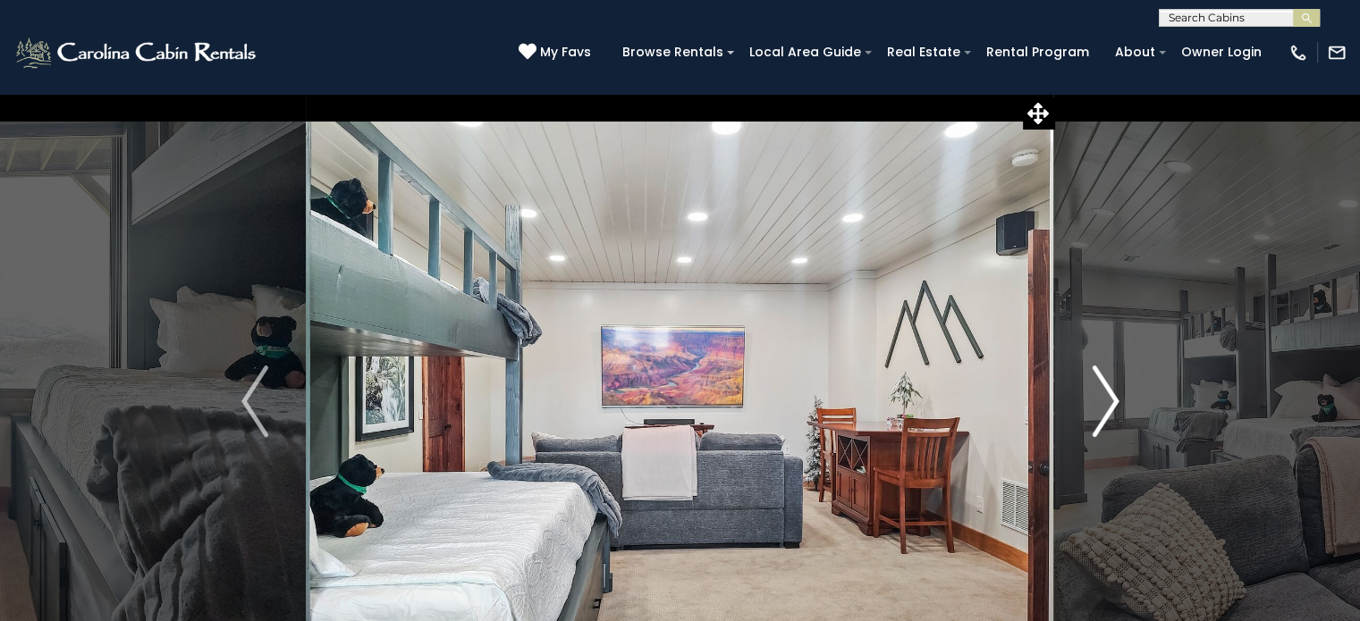
click at [1096, 416] on img "Next" at bounding box center [1105, 402] width 27 height 72
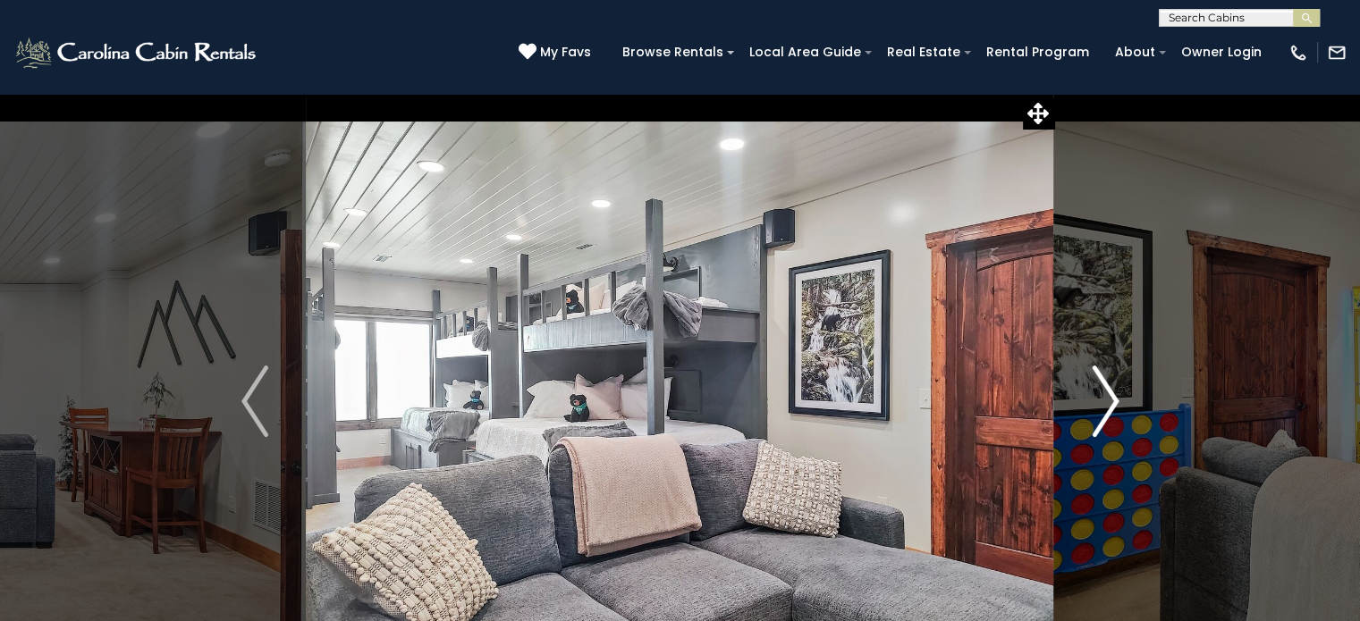
click at [1096, 416] on img "Next" at bounding box center [1105, 402] width 27 height 72
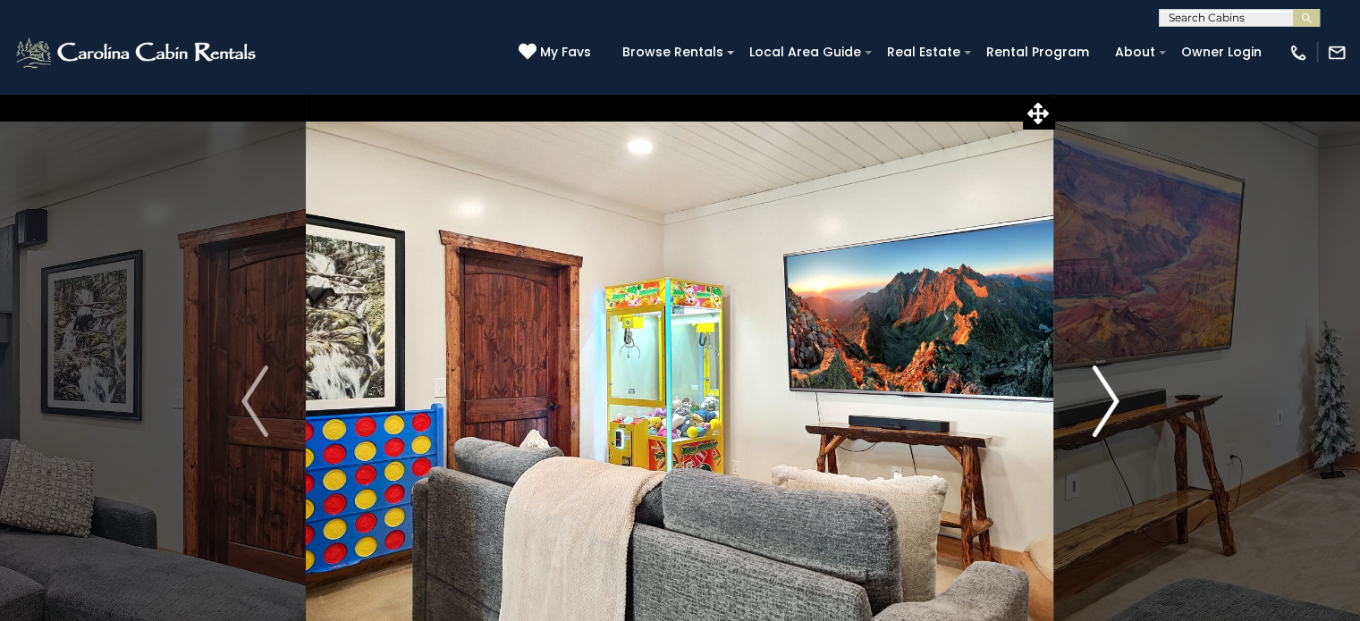
click at [1096, 416] on img "Next" at bounding box center [1105, 402] width 27 height 72
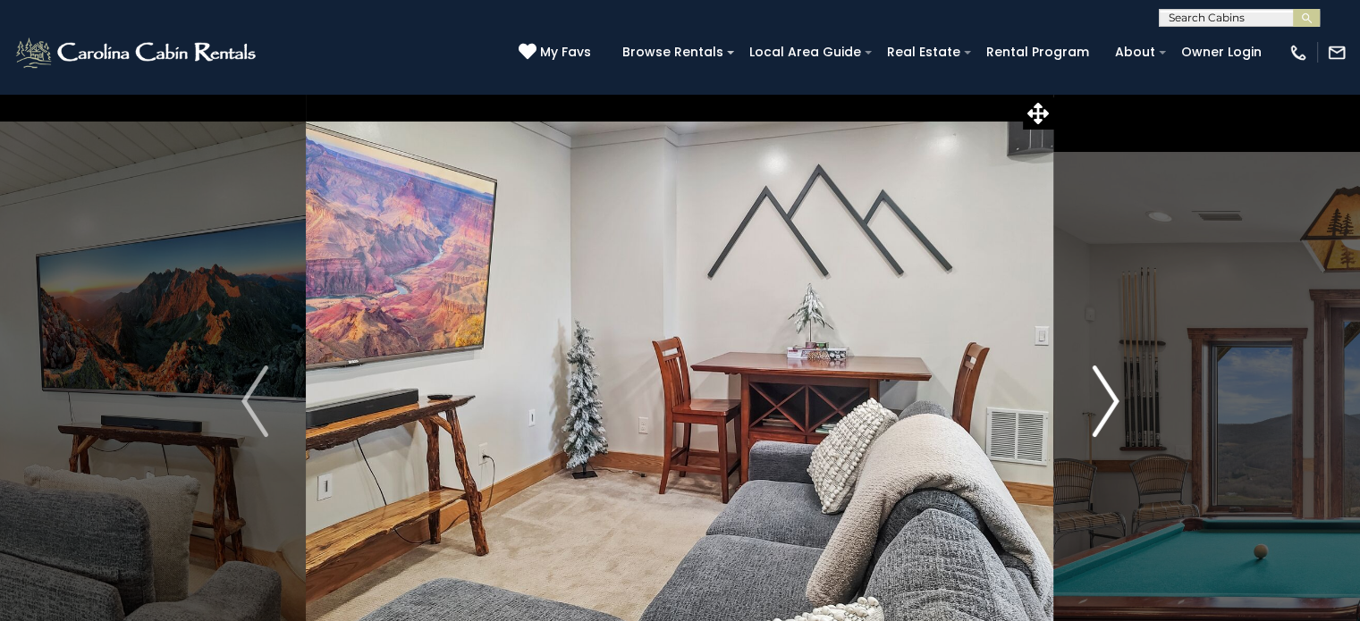
click at [1095, 415] on img "Next" at bounding box center [1105, 402] width 27 height 72
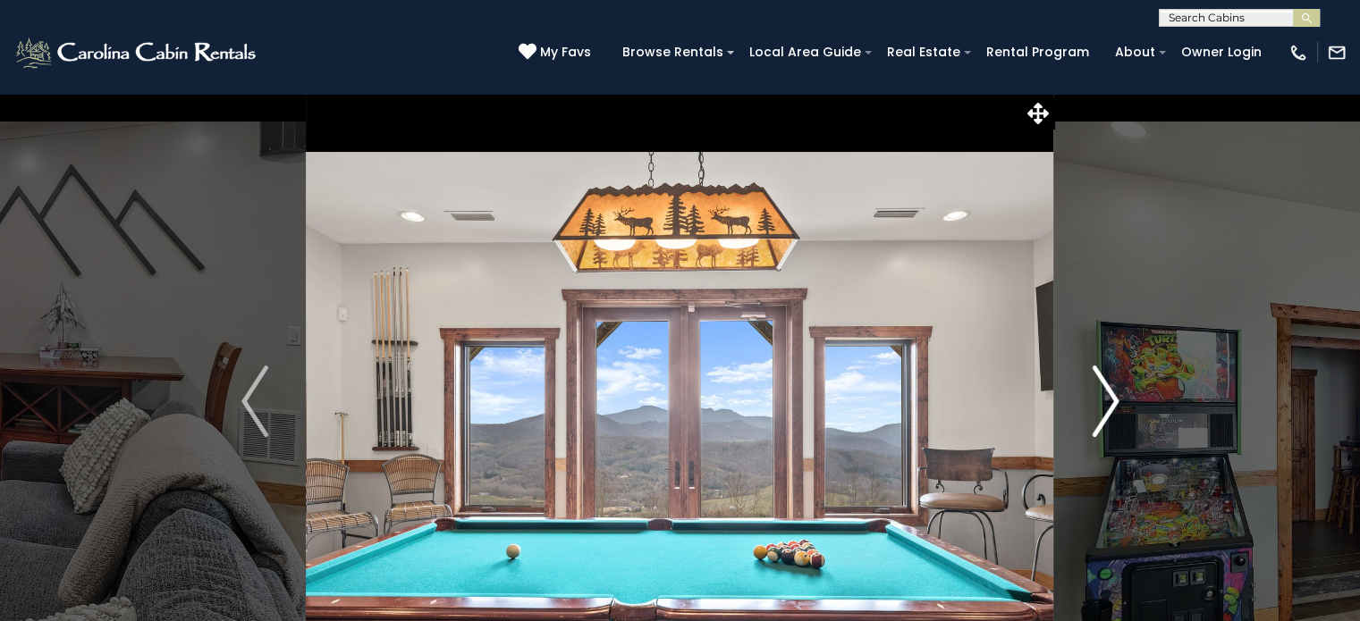
click at [1095, 415] on img "Next" at bounding box center [1105, 402] width 27 height 72
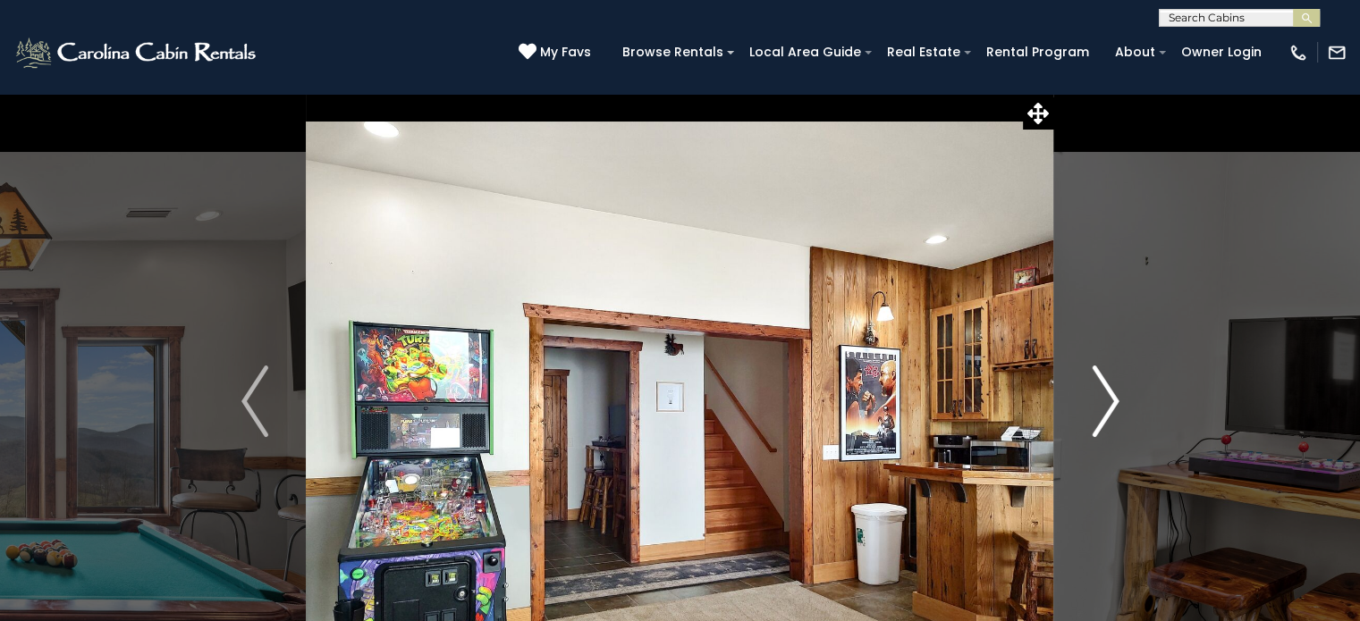
click at [1095, 415] on img "Next" at bounding box center [1105, 402] width 27 height 72
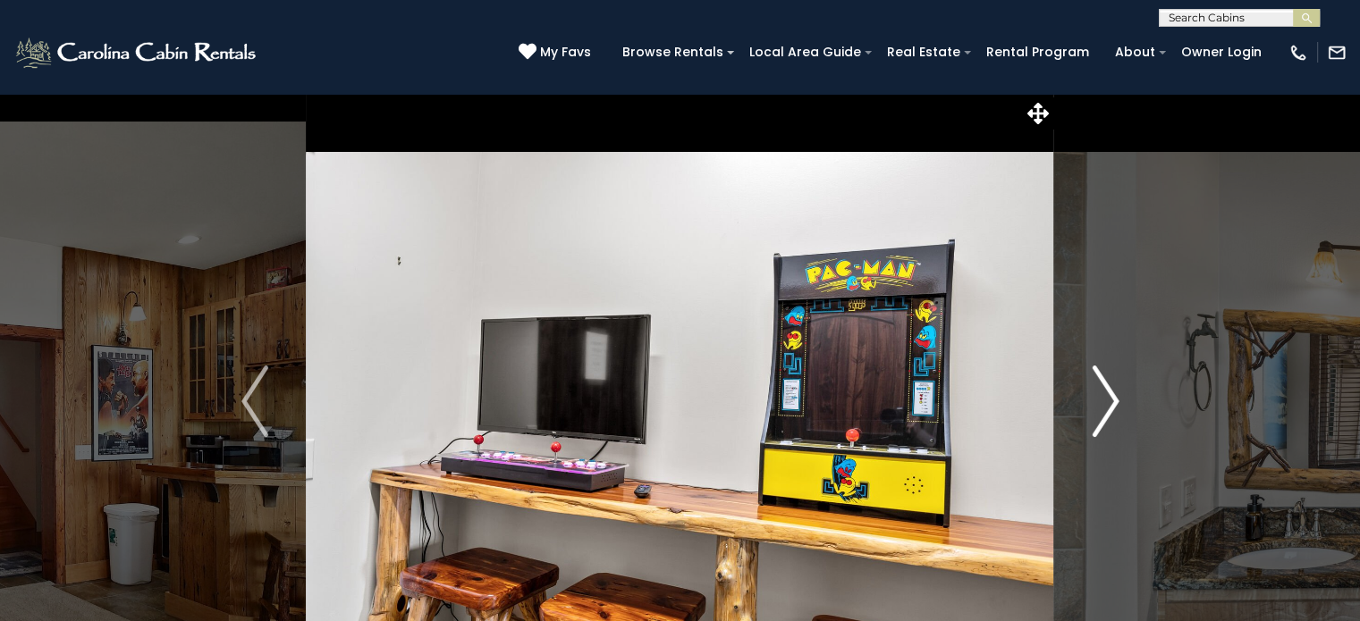
click at [1095, 406] on img "Next" at bounding box center [1105, 402] width 27 height 72
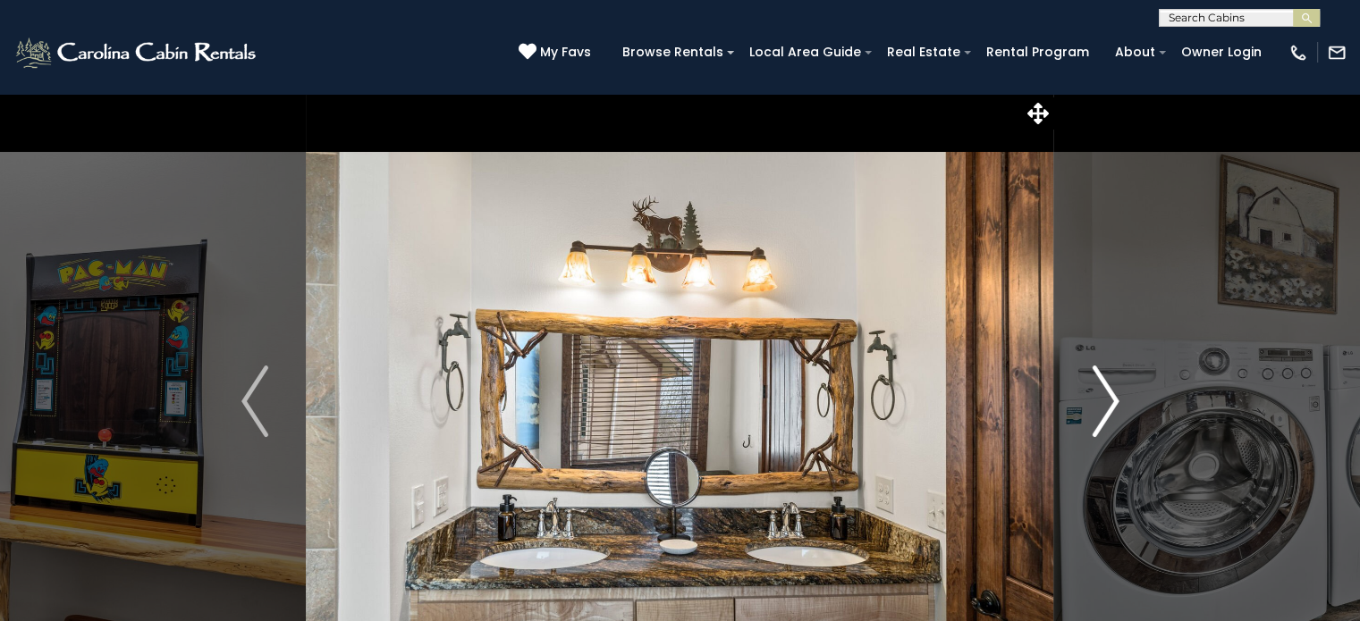
click at [1095, 406] on img "Next" at bounding box center [1105, 402] width 27 height 72
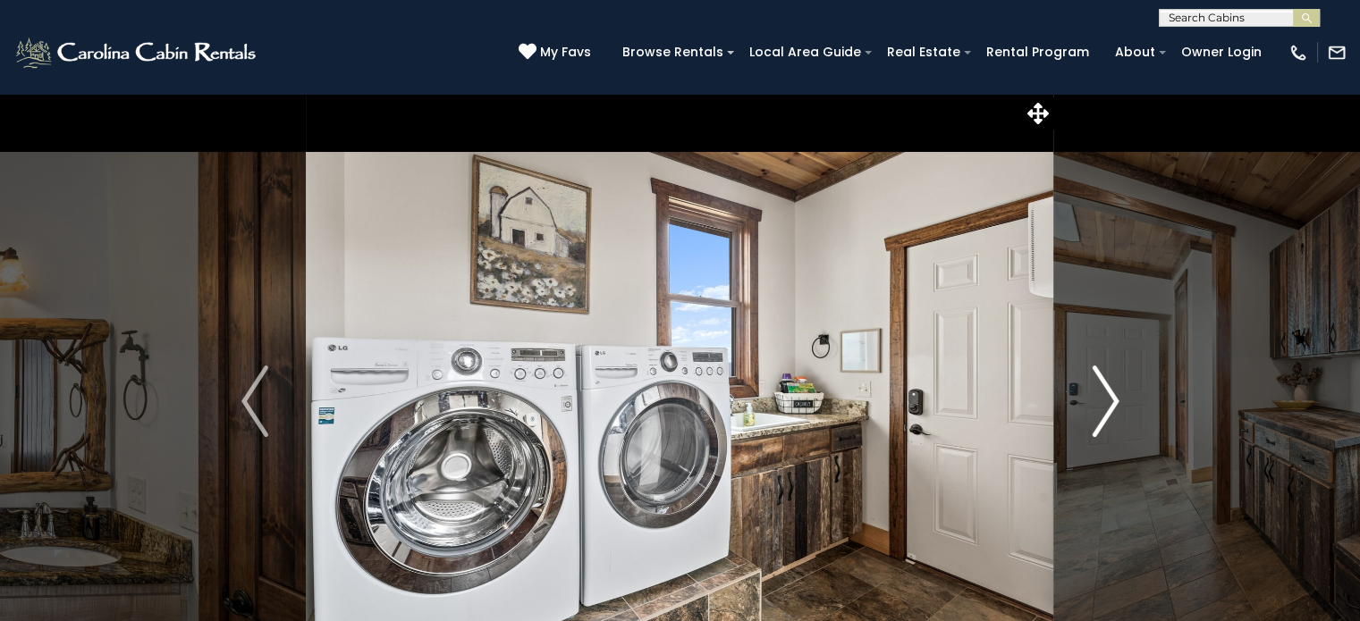
click at [1095, 406] on img "Next" at bounding box center [1105, 402] width 27 height 72
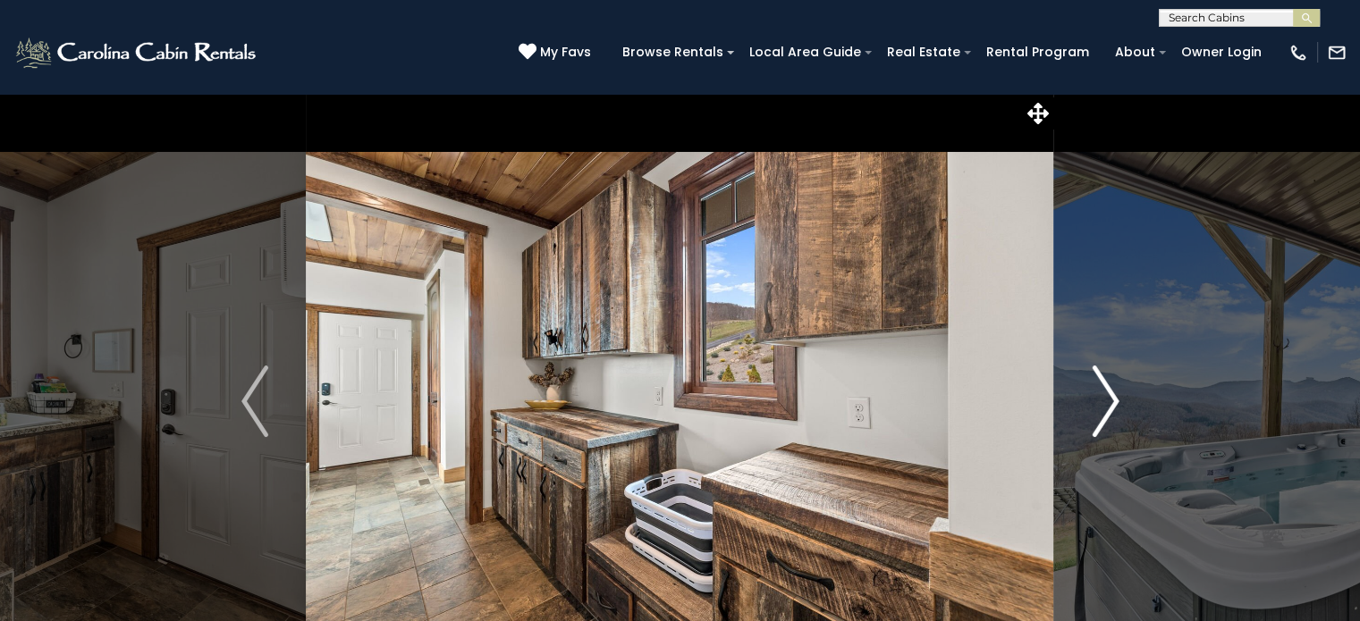
click at [1095, 406] on img "Next" at bounding box center [1105, 402] width 27 height 72
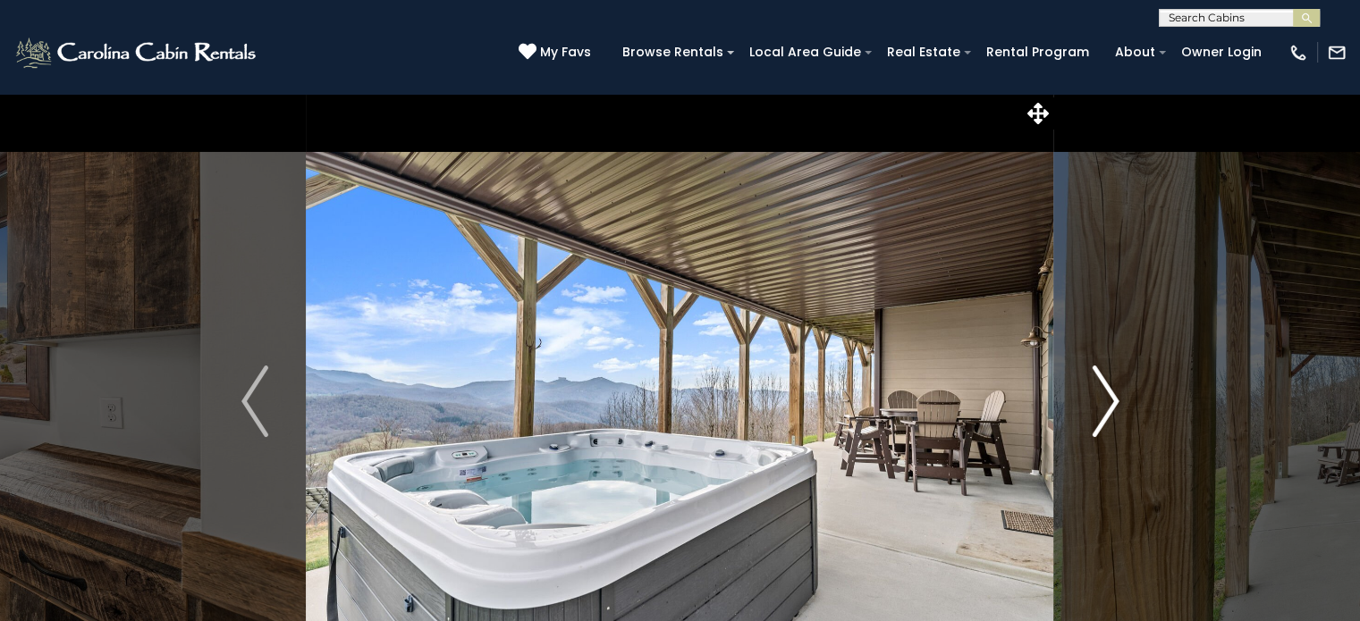
click at [1095, 406] on img "Next" at bounding box center [1105, 402] width 27 height 72
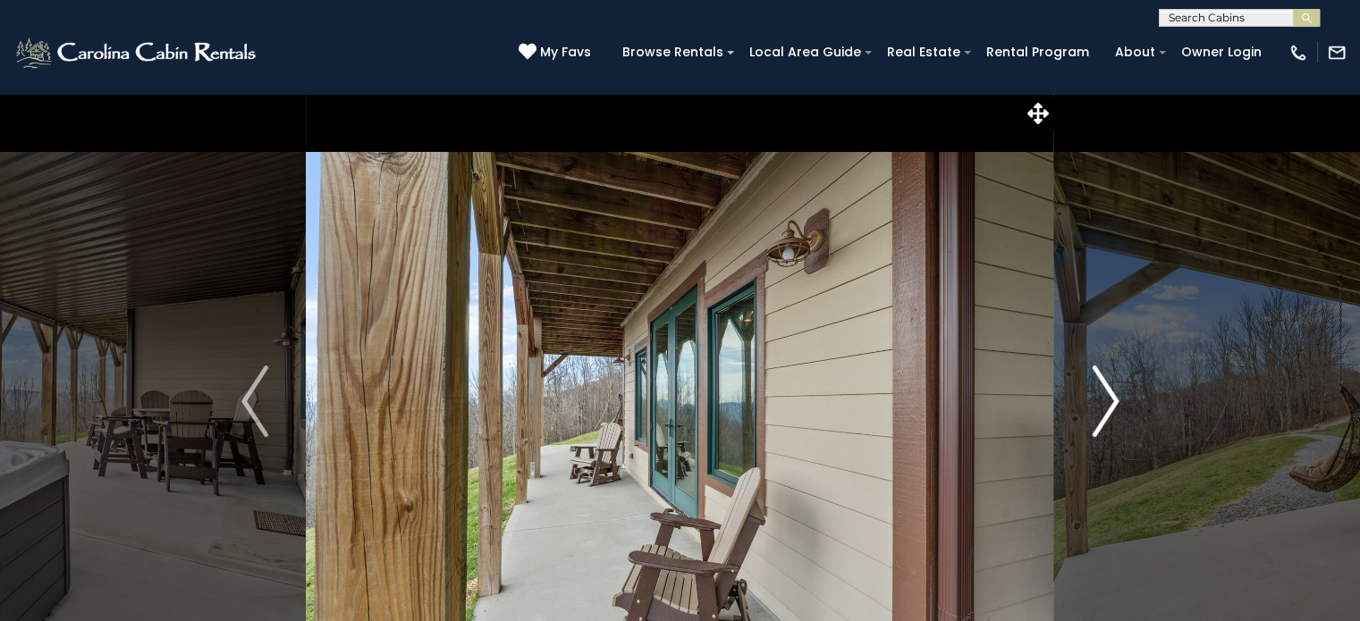
click at [1095, 406] on img "Next" at bounding box center [1105, 402] width 27 height 72
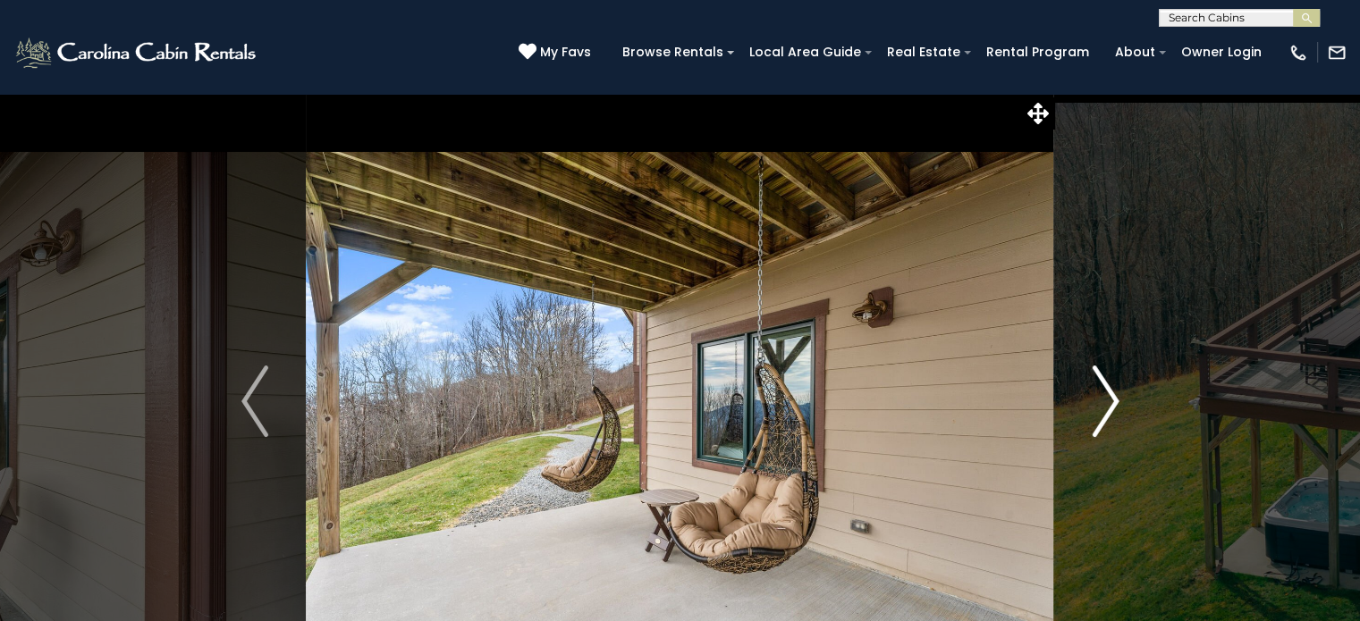
click at [1095, 406] on img "Next" at bounding box center [1105, 402] width 27 height 72
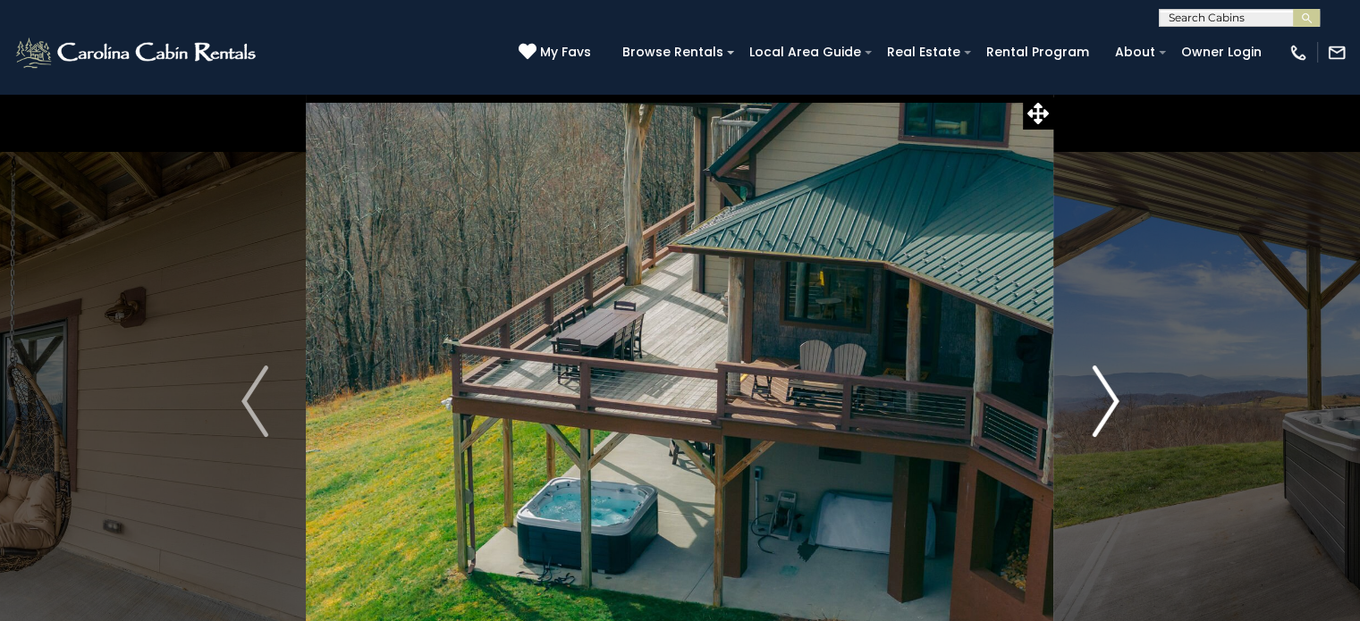
click at [1095, 406] on img "Next" at bounding box center [1105, 402] width 27 height 72
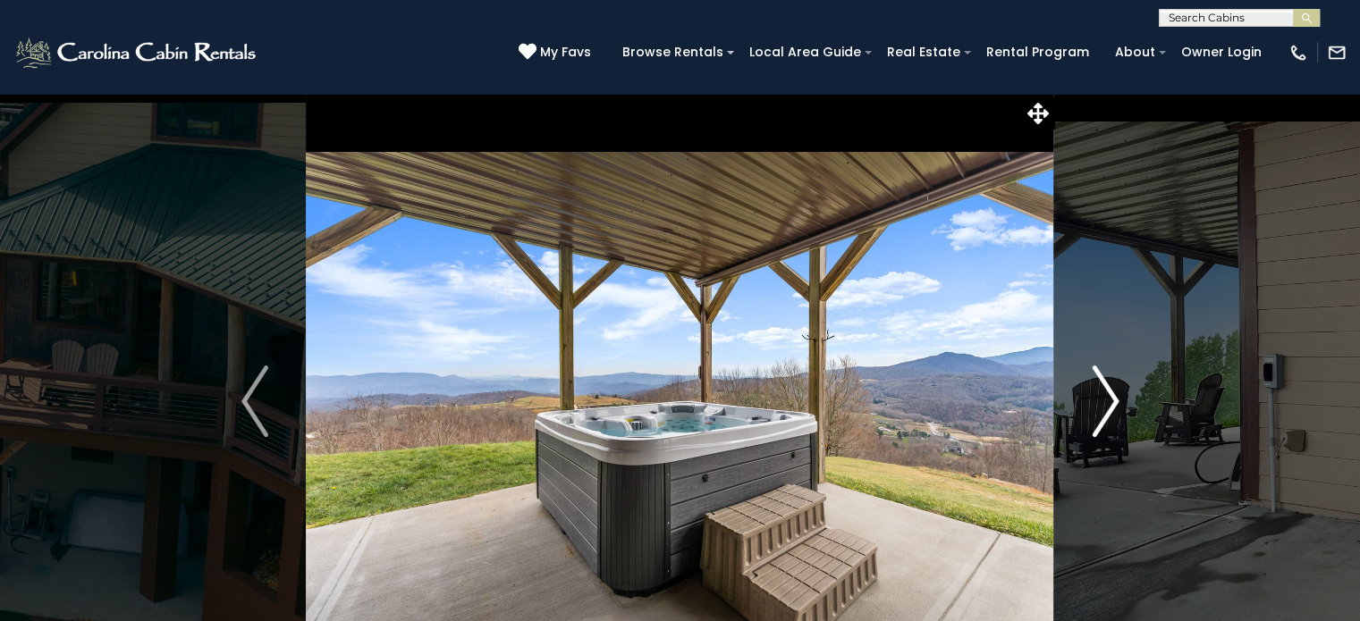
click at [1095, 406] on img "Next" at bounding box center [1105, 402] width 27 height 72
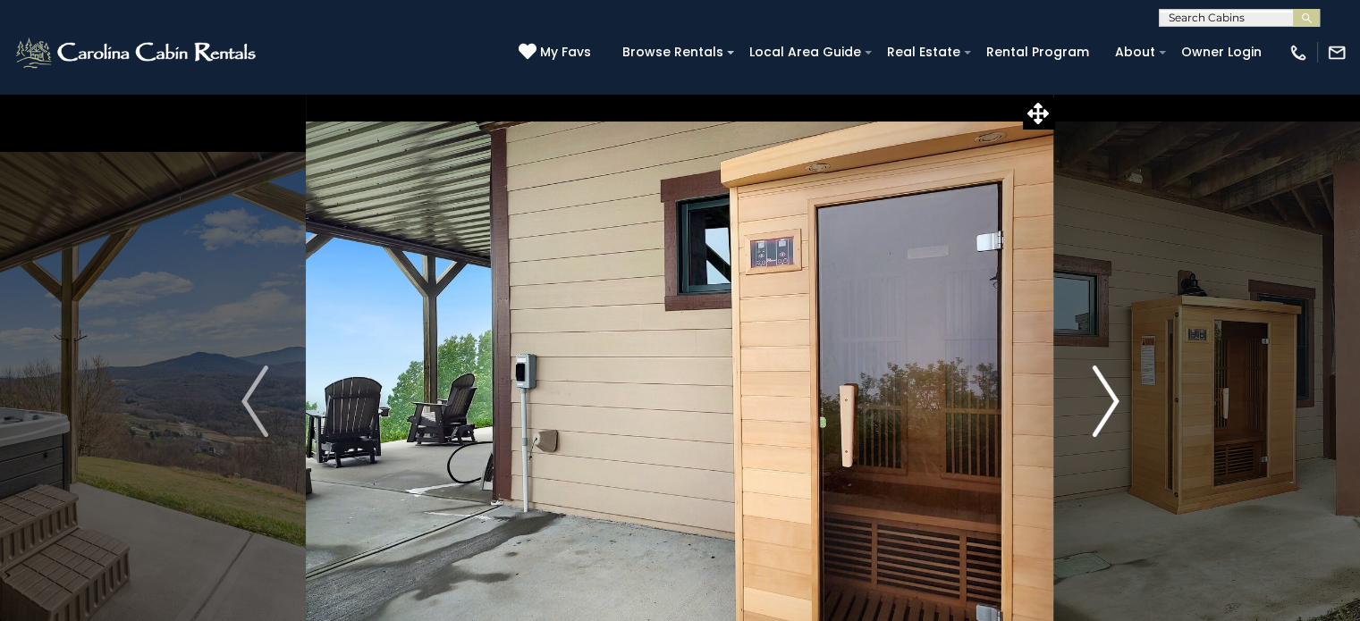
click at [1095, 406] on img "Next" at bounding box center [1105, 402] width 27 height 72
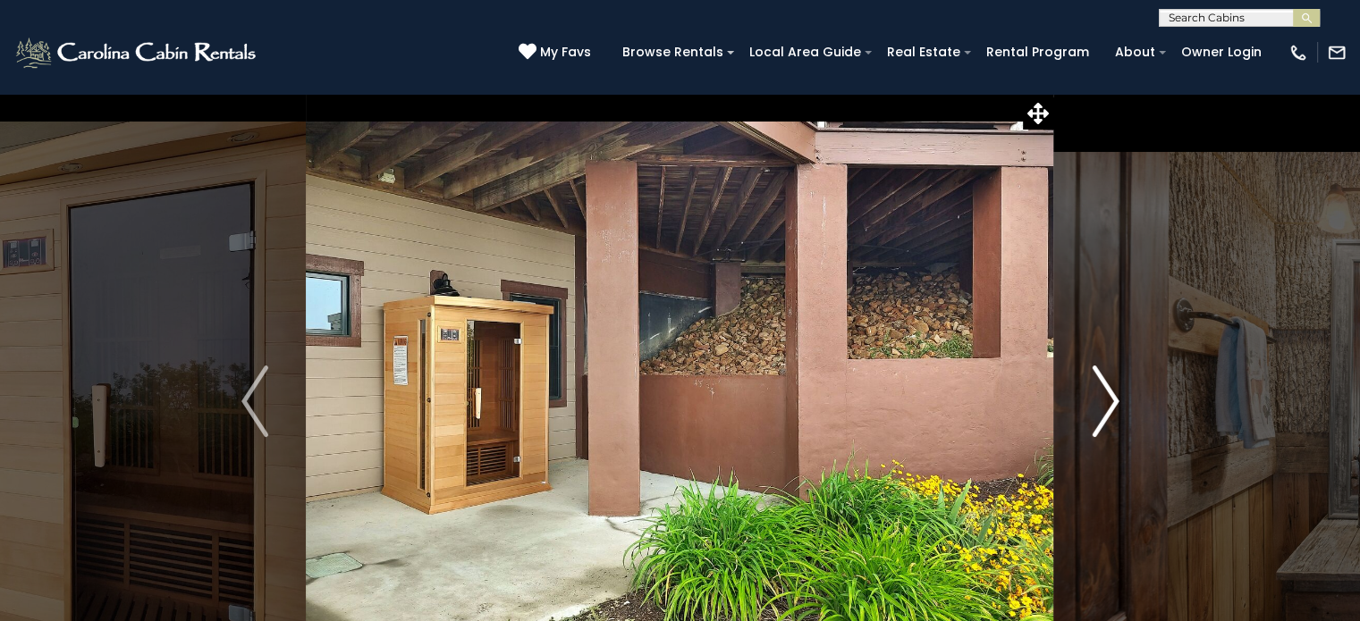
click at [1095, 406] on img "Next" at bounding box center [1105, 402] width 27 height 72
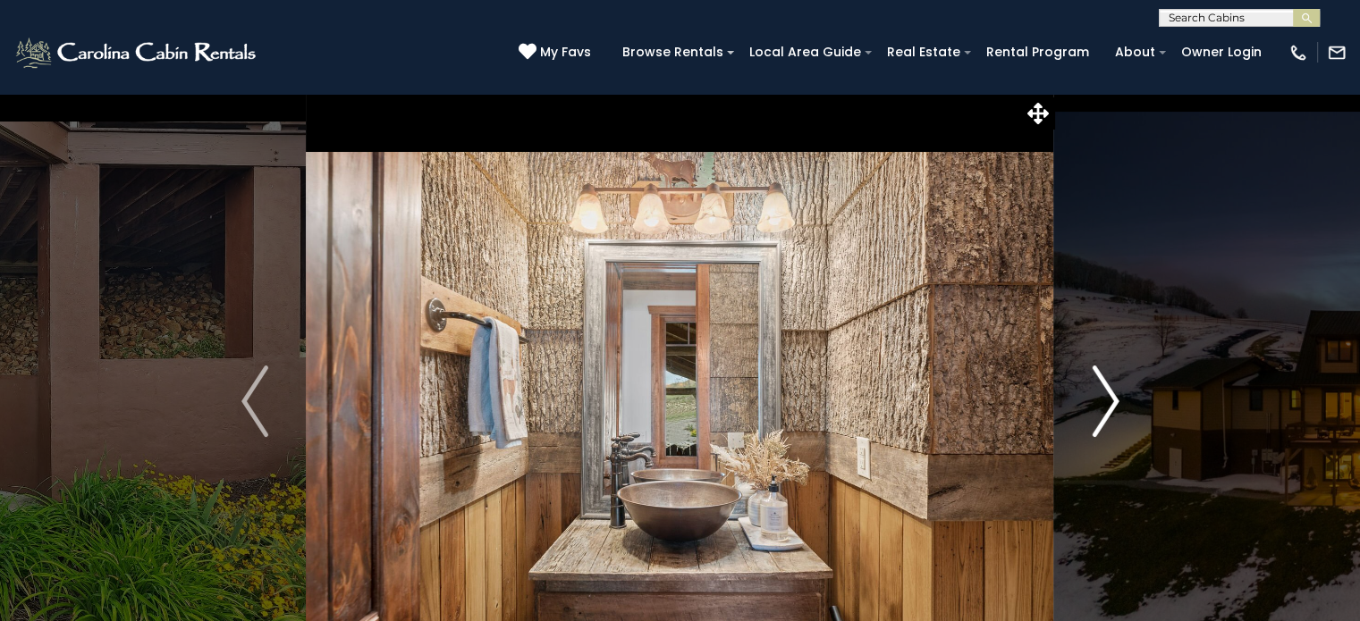
click at [1095, 406] on img "Next" at bounding box center [1105, 402] width 27 height 72
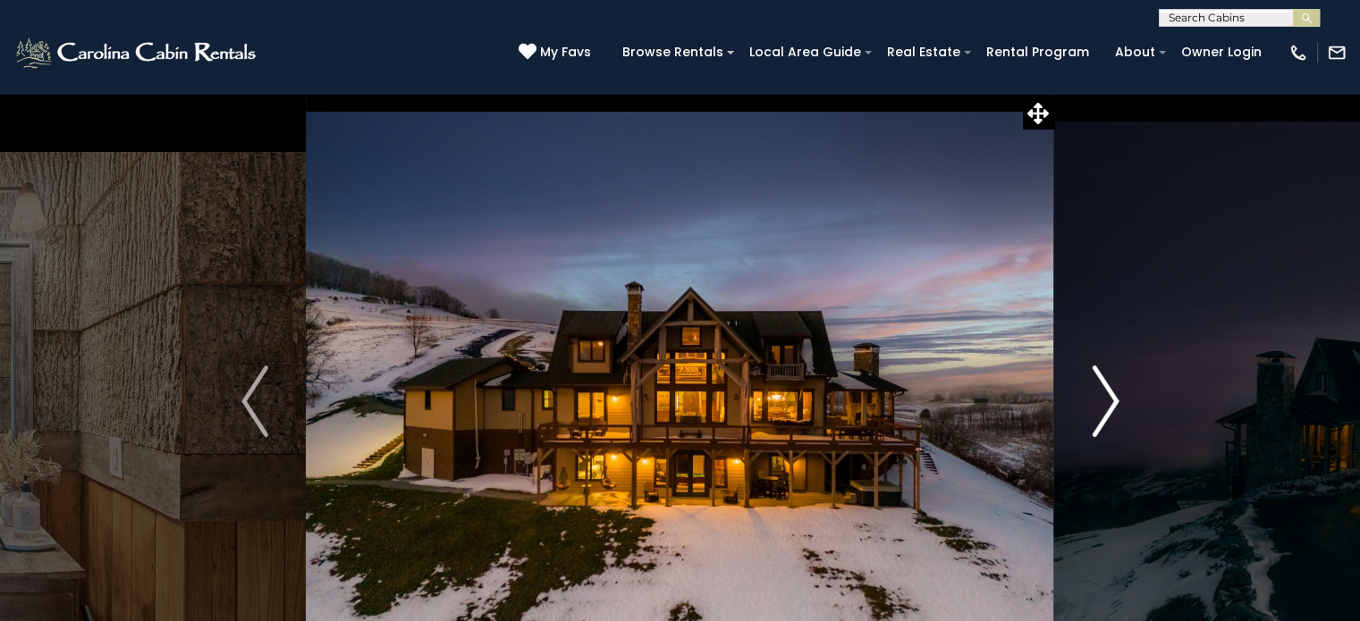
click at [1095, 406] on img "Next" at bounding box center [1105, 402] width 27 height 72
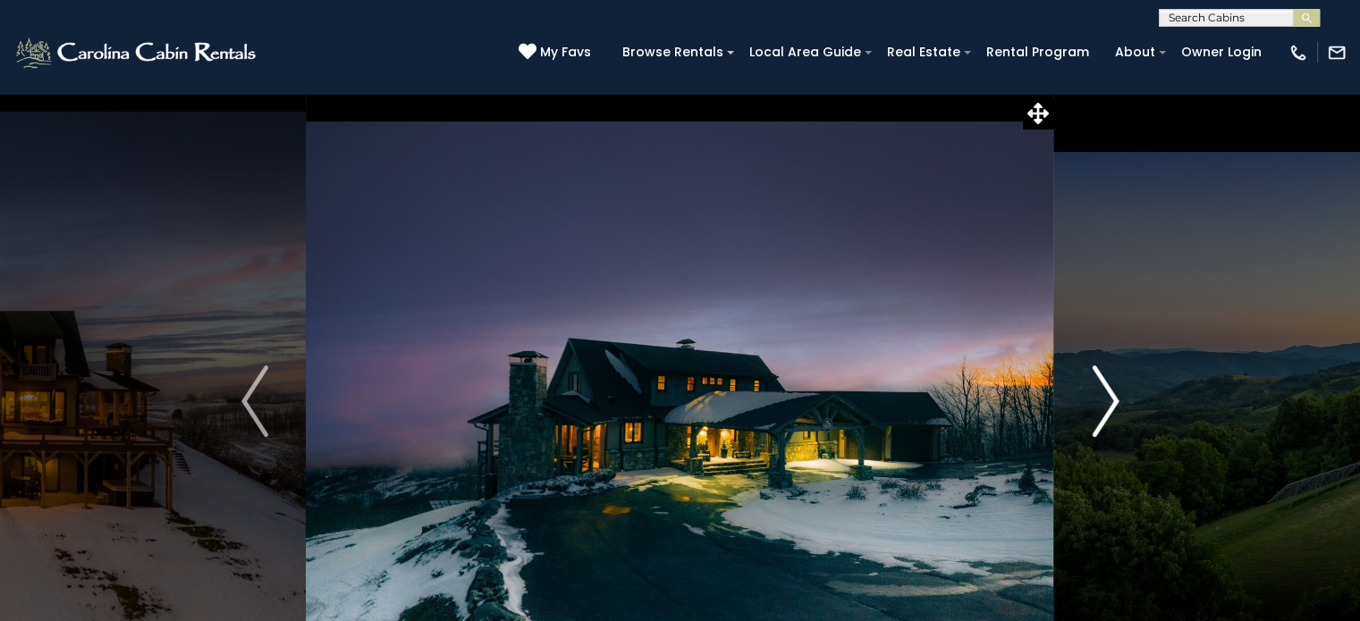
click at [1095, 406] on img "Next" at bounding box center [1105, 402] width 27 height 72
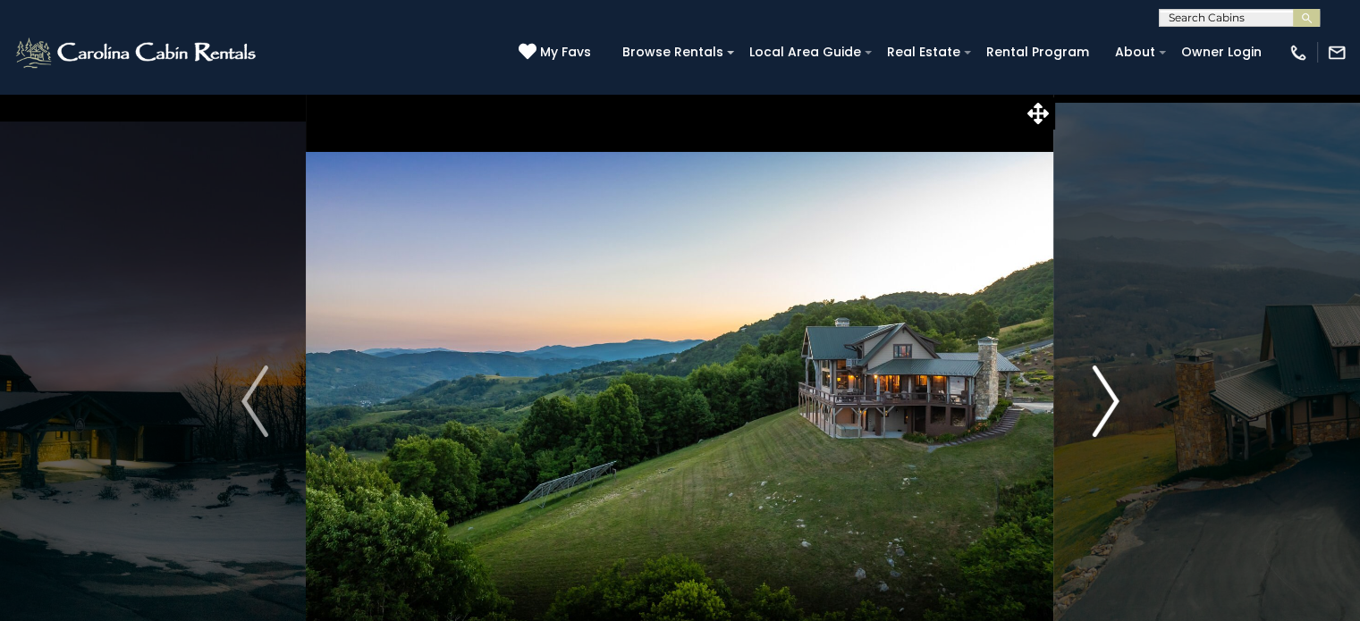
click at [1095, 406] on img "Next" at bounding box center [1105, 402] width 27 height 72
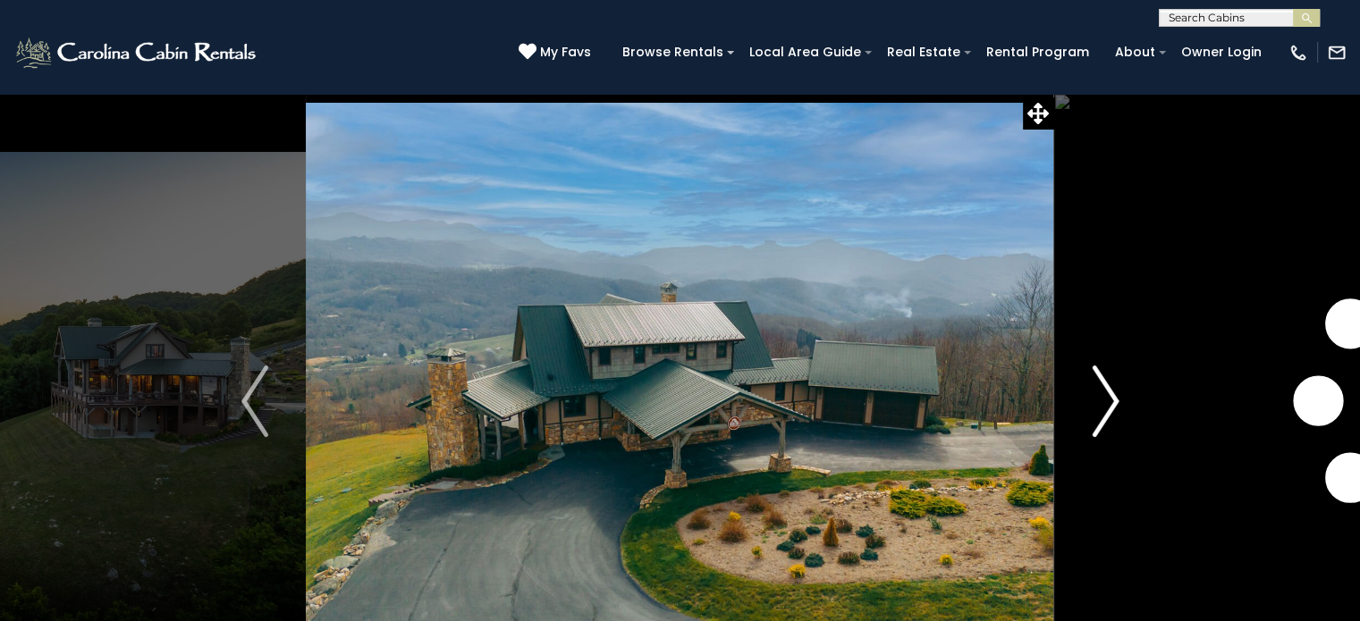
click at [1095, 406] on img "Next" at bounding box center [1105, 402] width 27 height 72
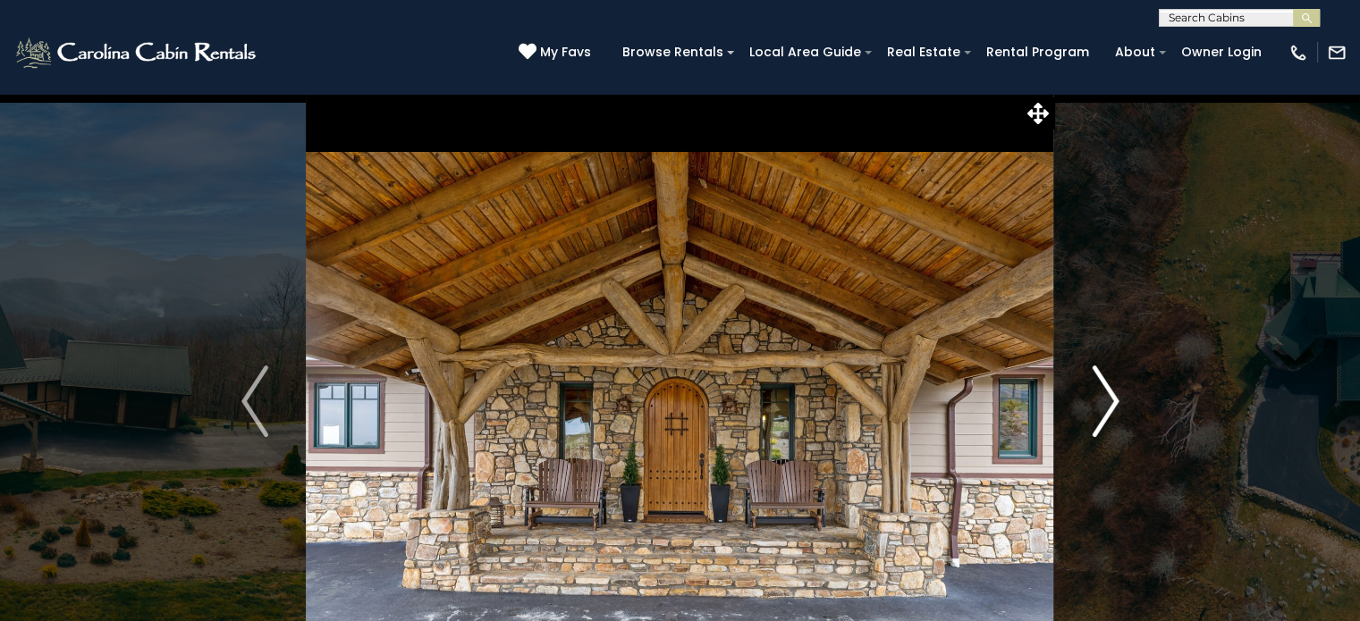
click at [1095, 406] on img "Next" at bounding box center [1105, 402] width 27 height 72
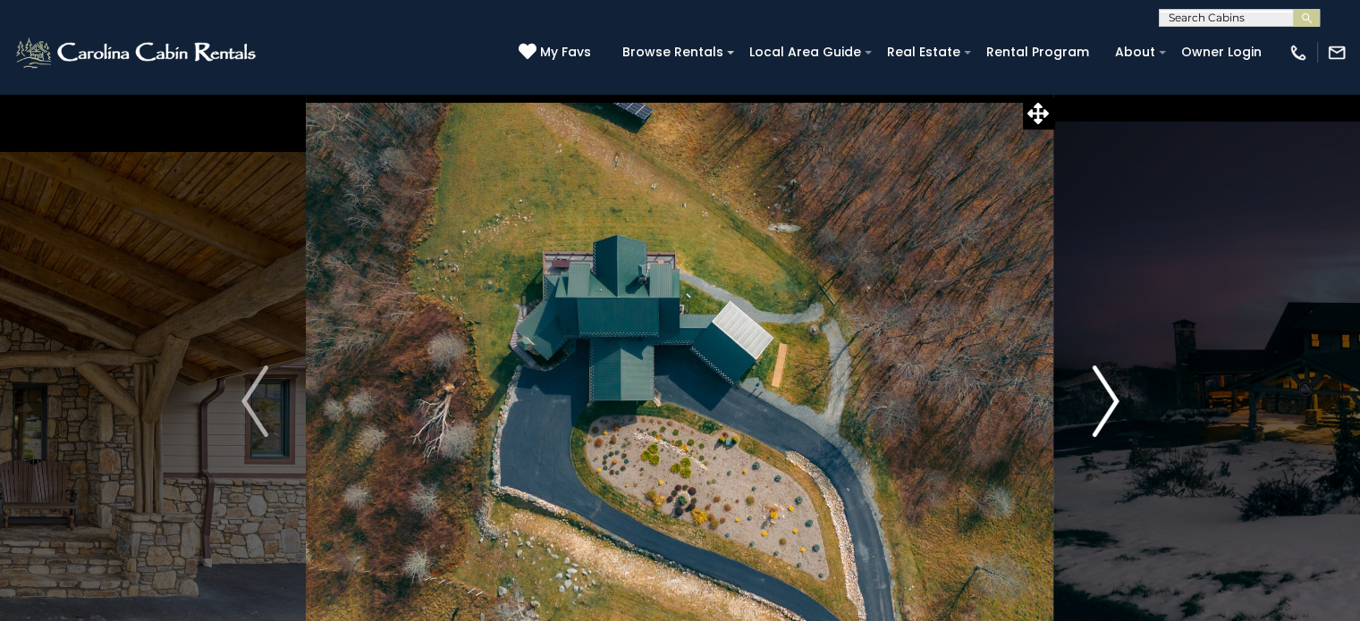
click at [1095, 406] on img "Next" at bounding box center [1105, 402] width 27 height 72
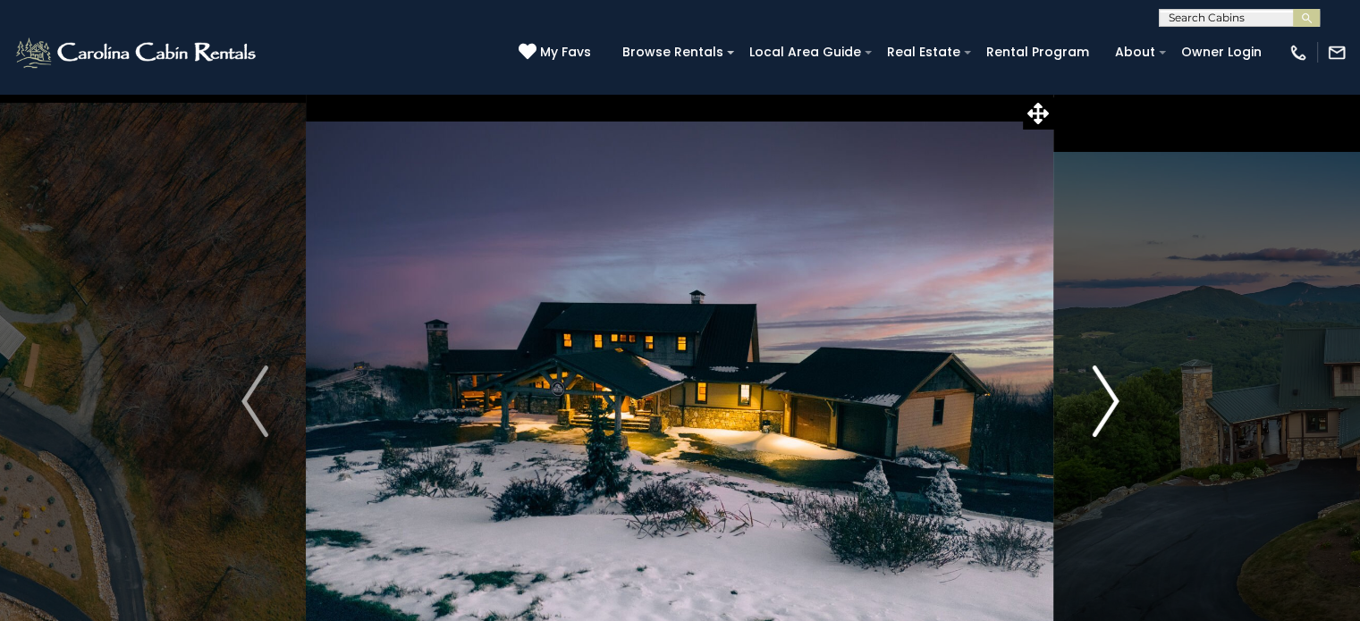
click at [1095, 406] on img "Next" at bounding box center [1105, 402] width 27 height 72
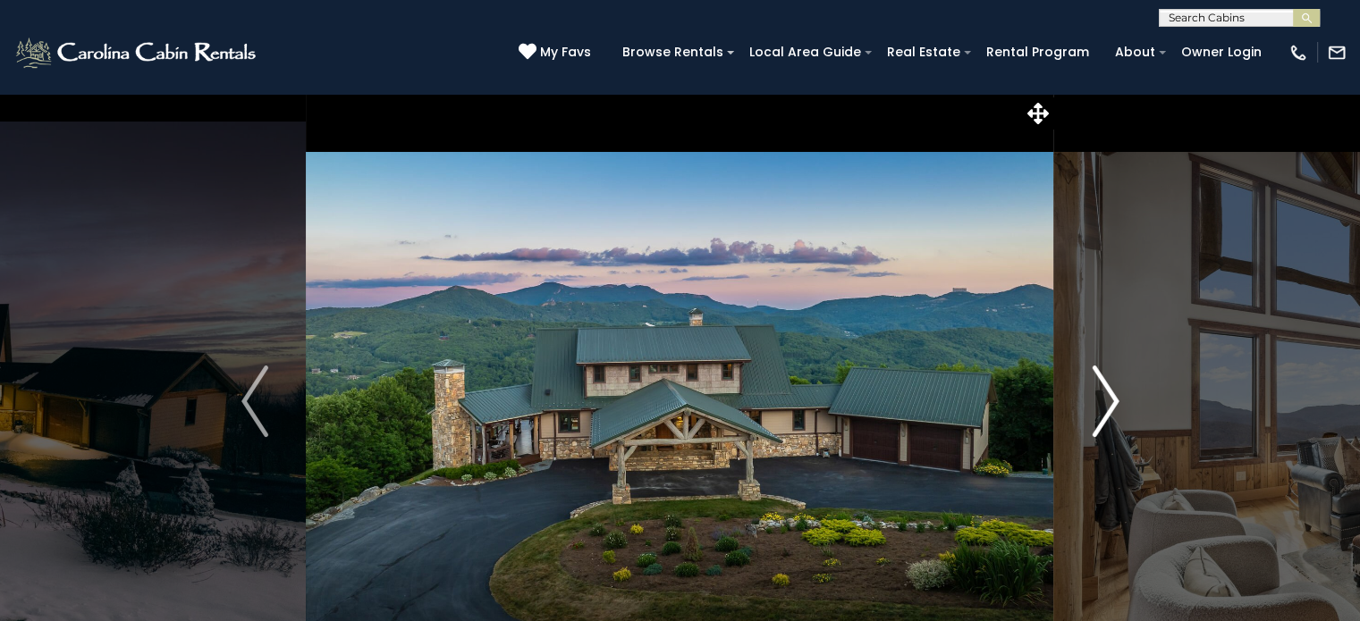
click at [1095, 406] on img "Next" at bounding box center [1105, 402] width 27 height 72
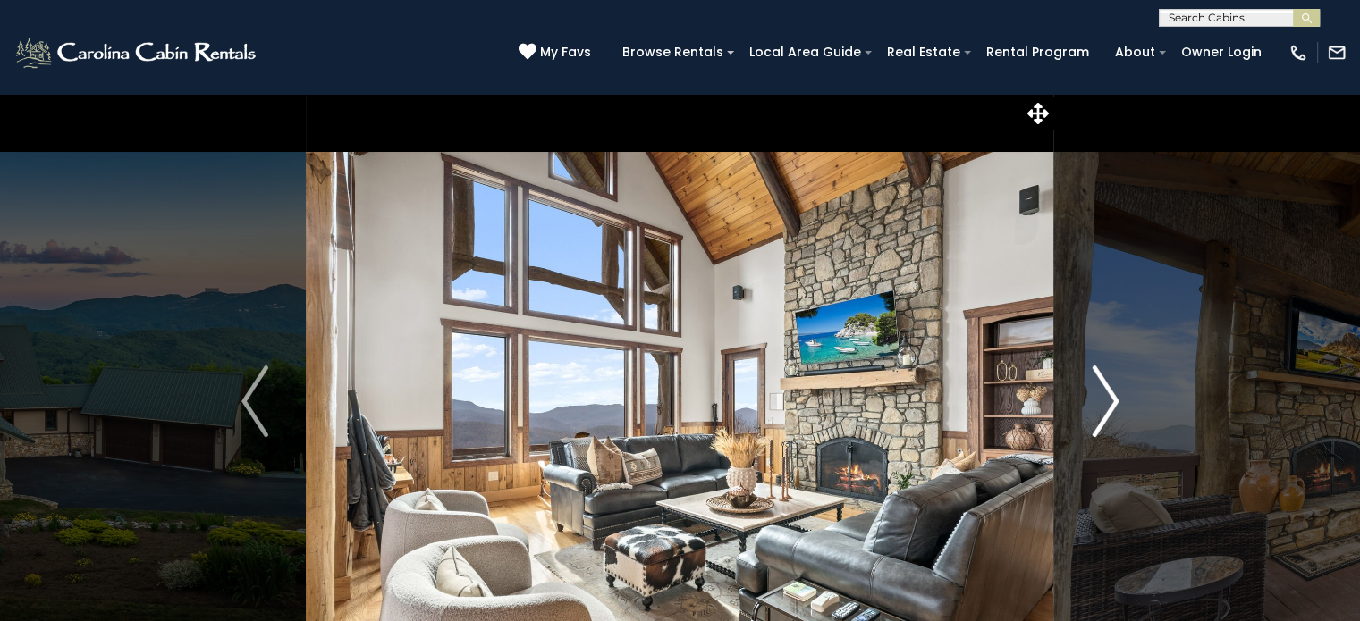
click at [1095, 406] on img "Next" at bounding box center [1105, 402] width 27 height 72
